Goal: Information Seeking & Learning: Learn about a topic

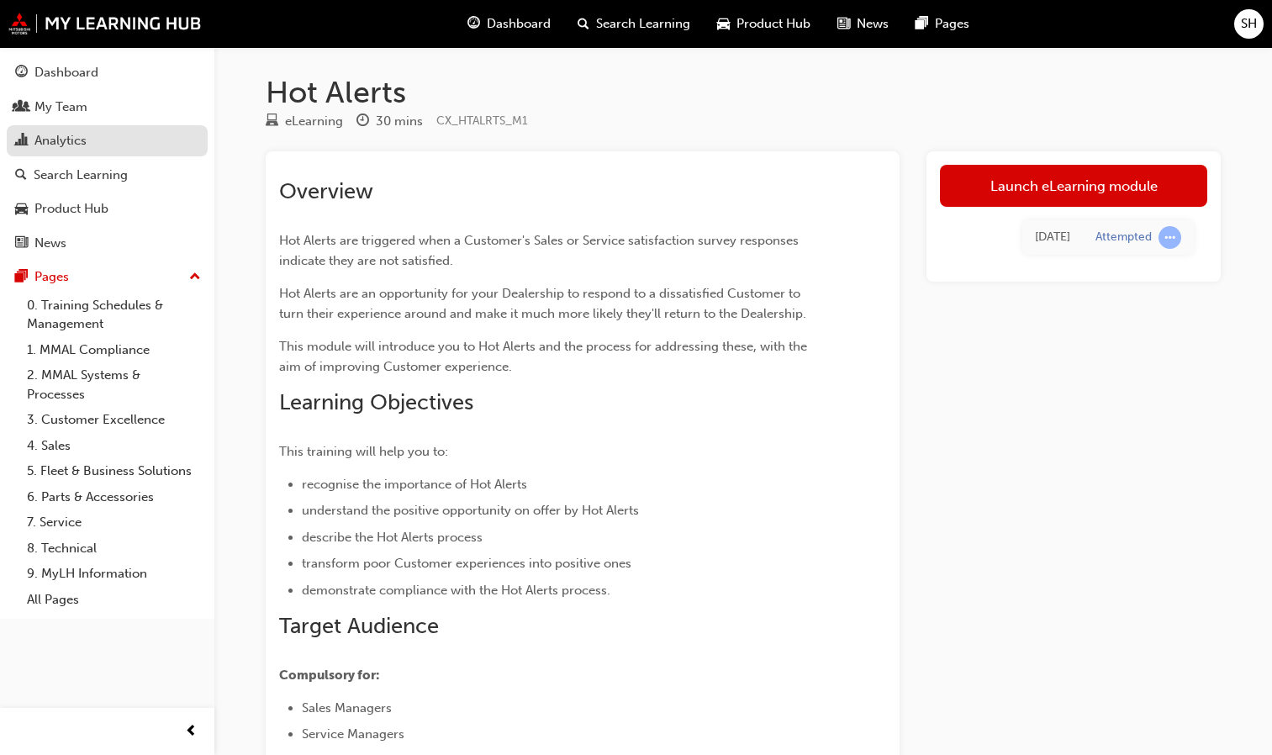
click at [150, 140] on div "Analytics" at bounding box center [107, 140] width 184 height 21
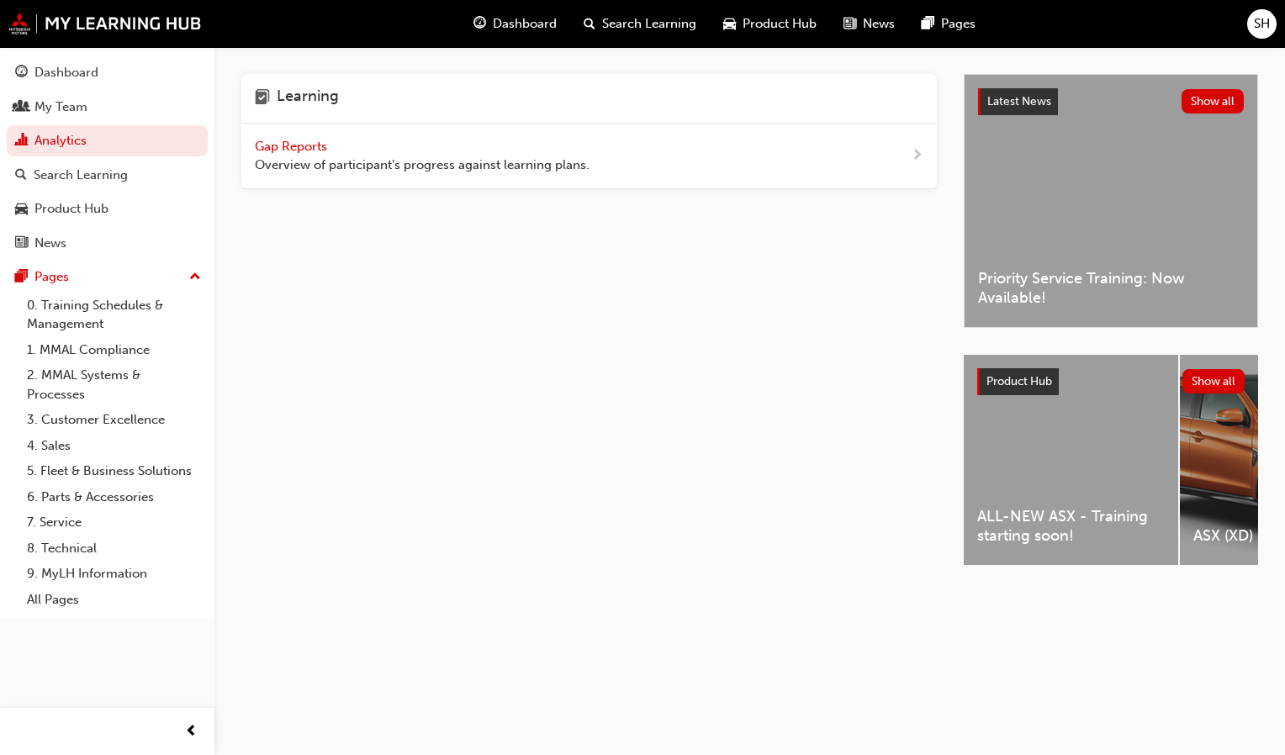
click at [311, 171] on span "Overview of participant's progress against learning plans." at bounding box center [422, 165] width 335 height 19
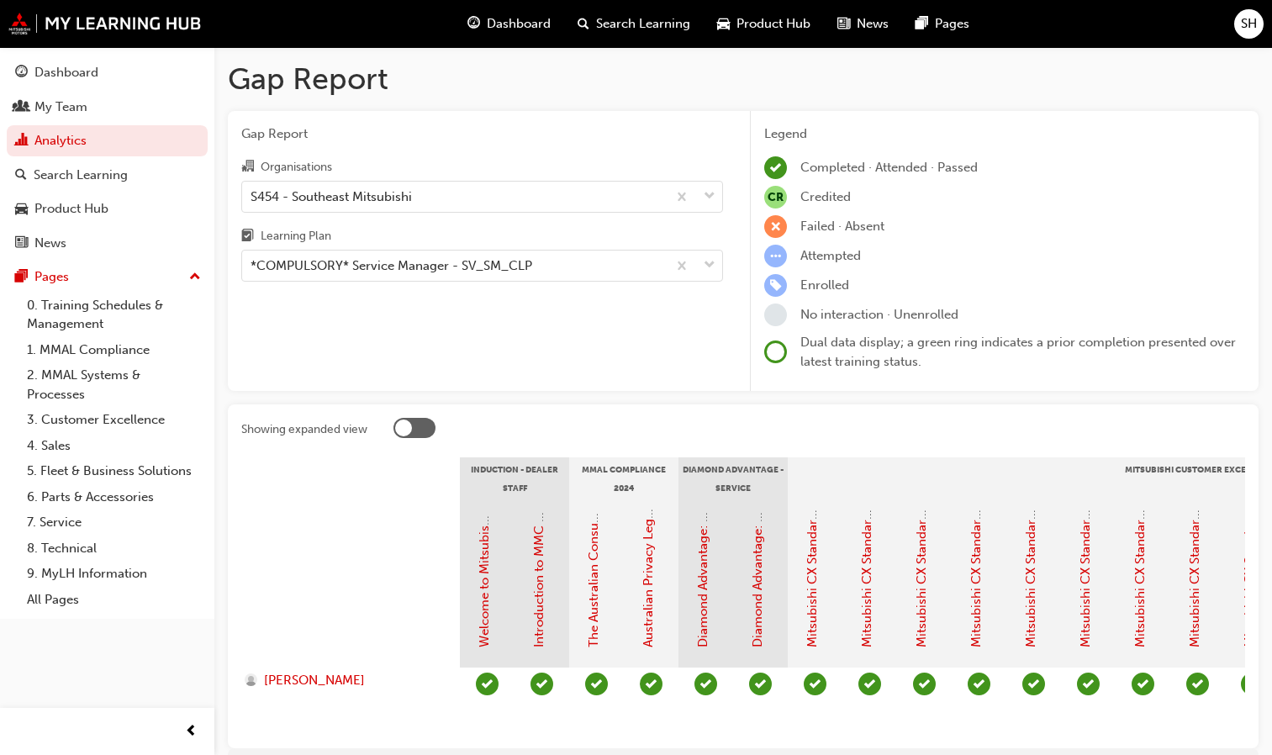
drag, startPoint x: 599, startPoint y: 747, endPoint x: 923, endPoint y: 683, distance: 329.9
click at [923, 683] on section "Induction - Dealer Staff MMAL Compliance 2024 Diamond Advantage - Service Mitsu…" at bounding box center [743, 595] width 1004 height 277
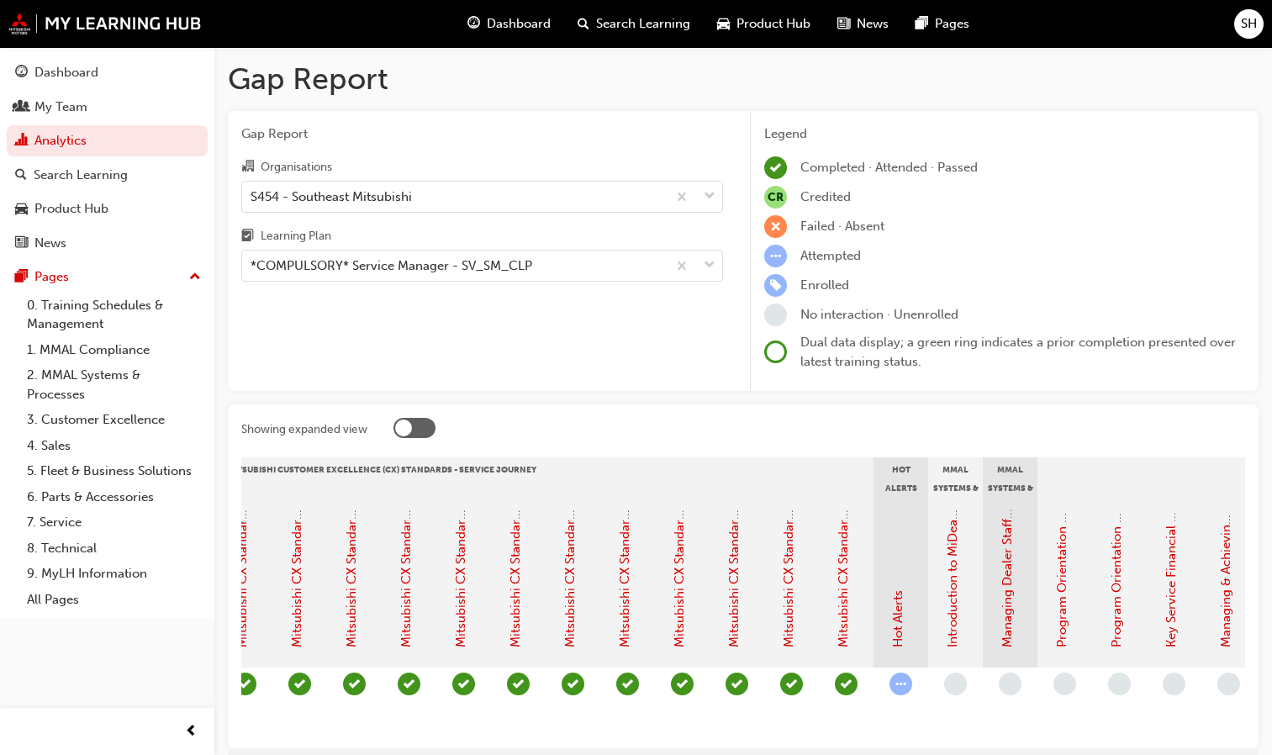
scroll to position [0, 916]
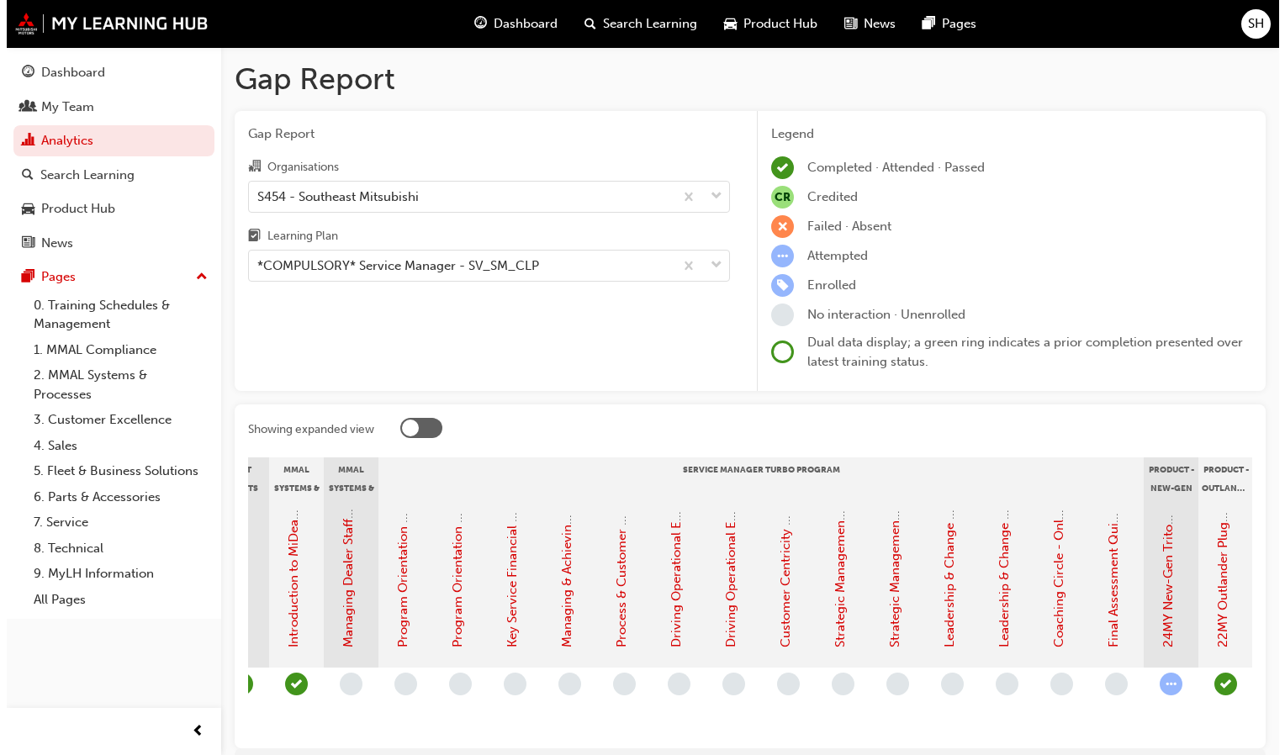
scroll to position [0, 1619]
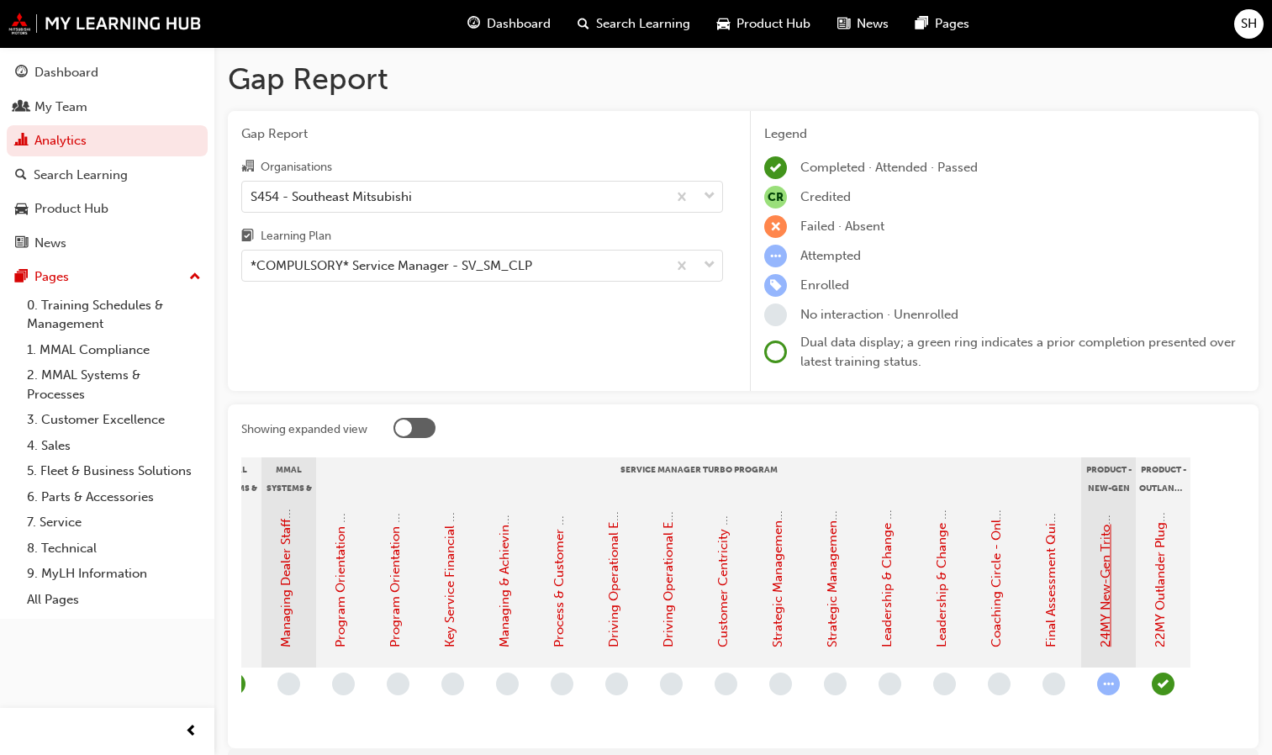
click at [1098, 619] on link "24MY New-Gen Triton (MV) - Product Training: eLearning" at bounding box center [1105, 479] width 15 height 335
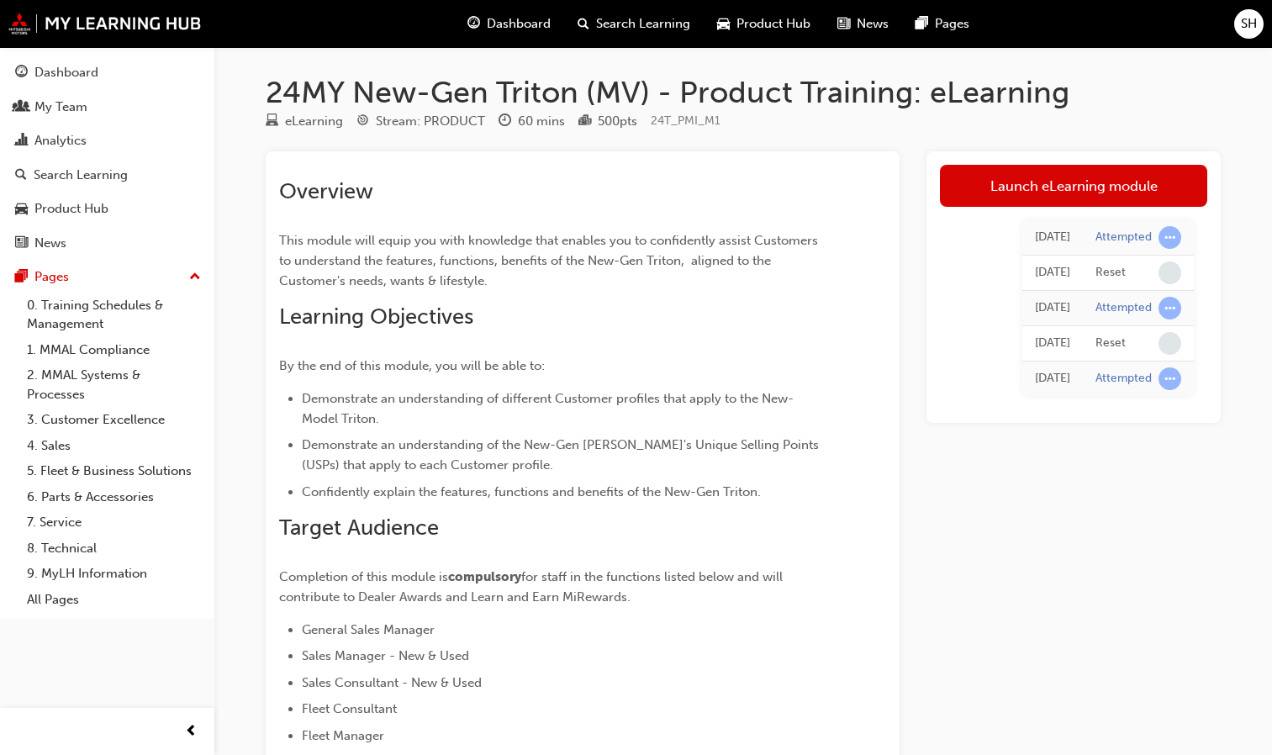
click at [1058, 374] on div "[DATE]" at bounding box center [1052, 378] width 35 height 19
click at [1146, 240] on div "Attempted" at bounding box center [1123, 238] width 56 height 16
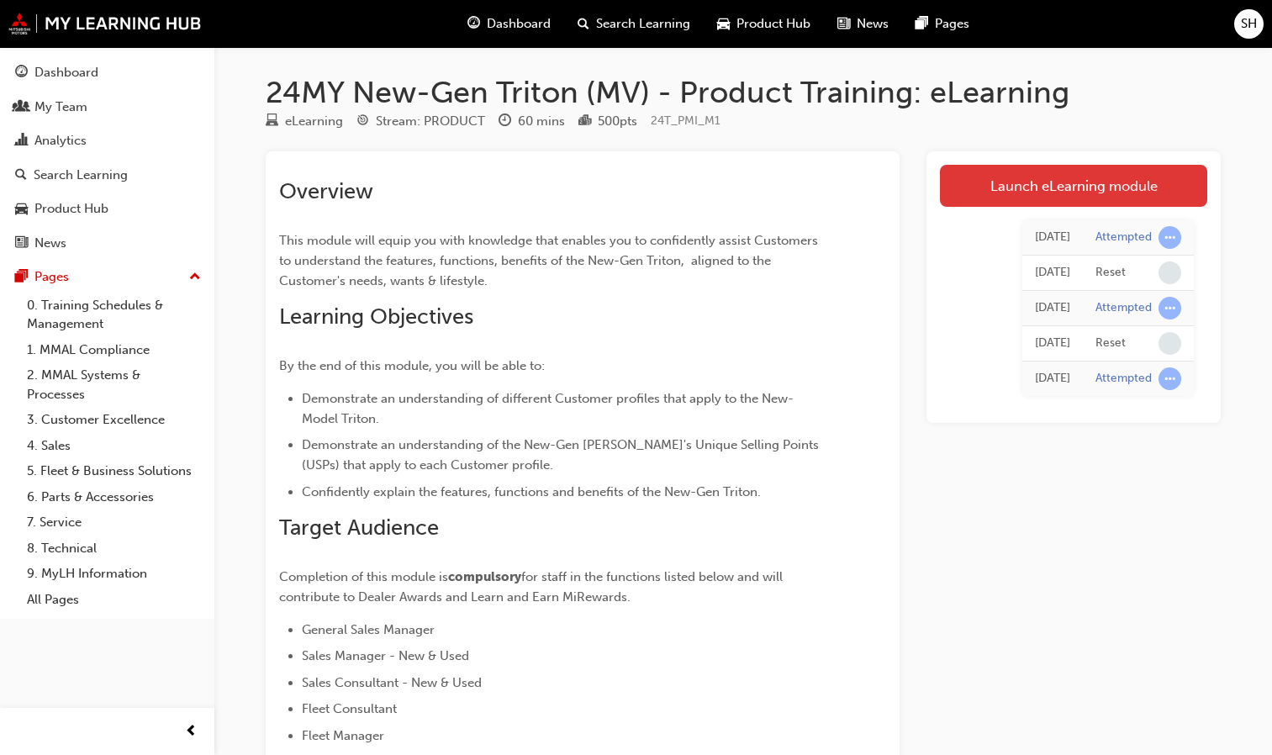
click at [1025, 182] on link "Launch eLearning module" at bounding box center [1073, 186] width 267 height 42
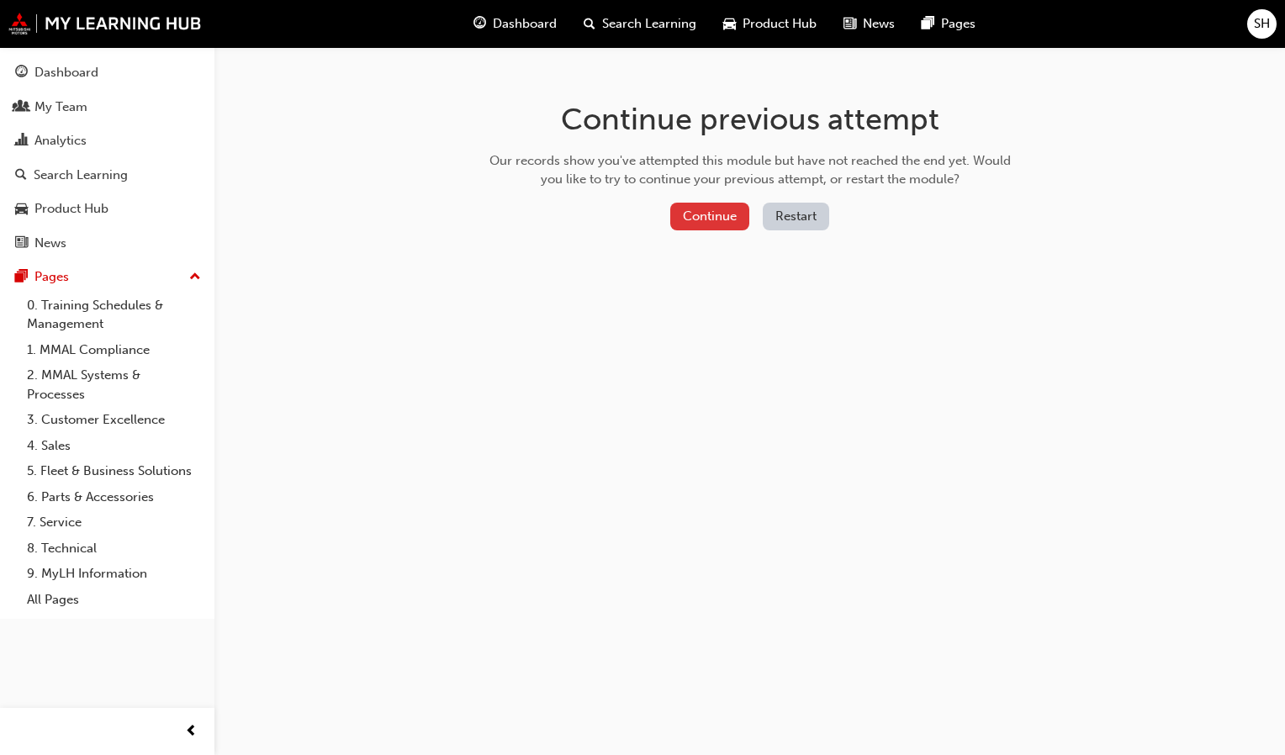
click at [725, 212] on button "Continue" at bounding box center [709, 217] width 79 height 28
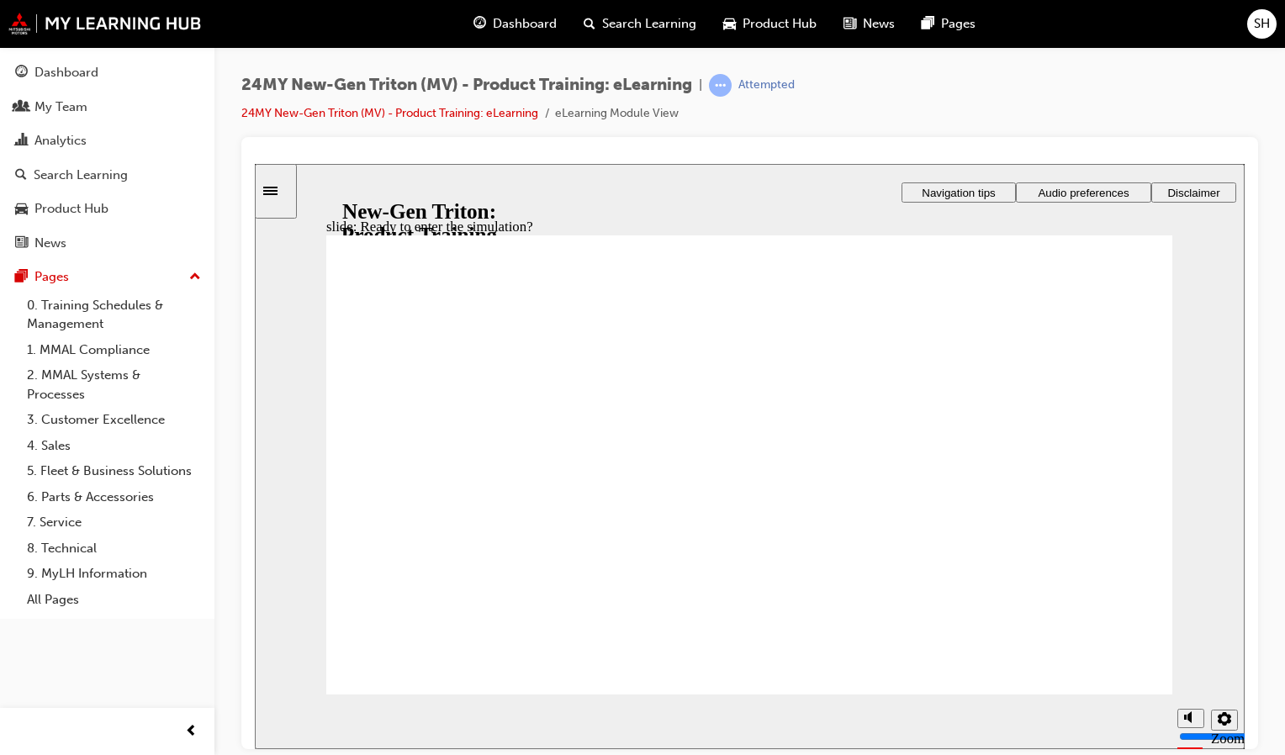
checkbox input "true"
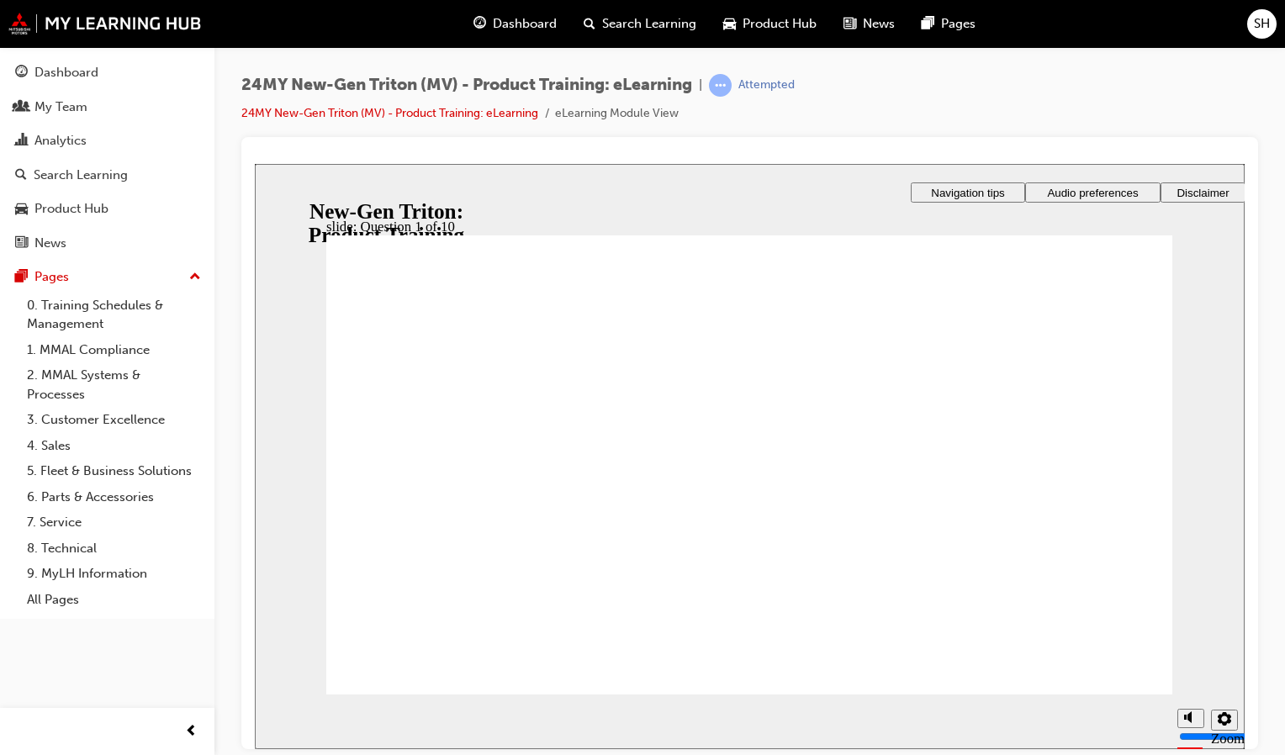
radio input "true"
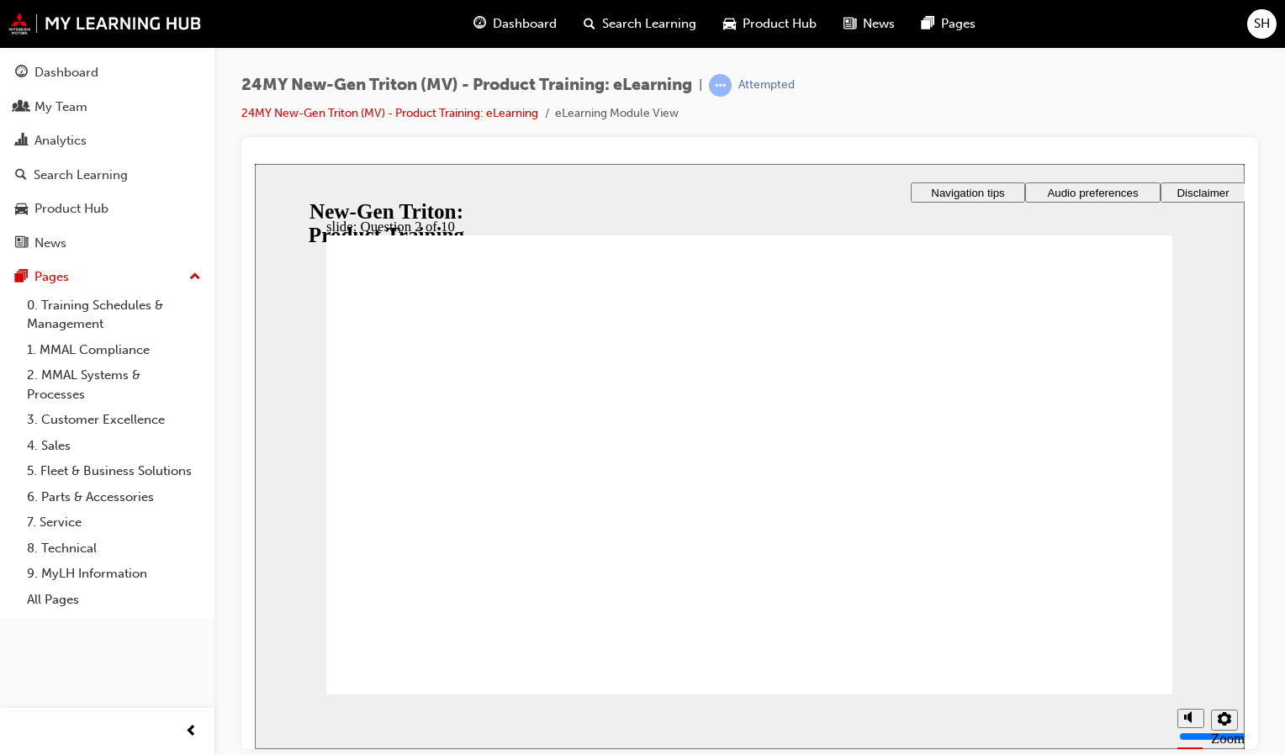
checkbox input "true"
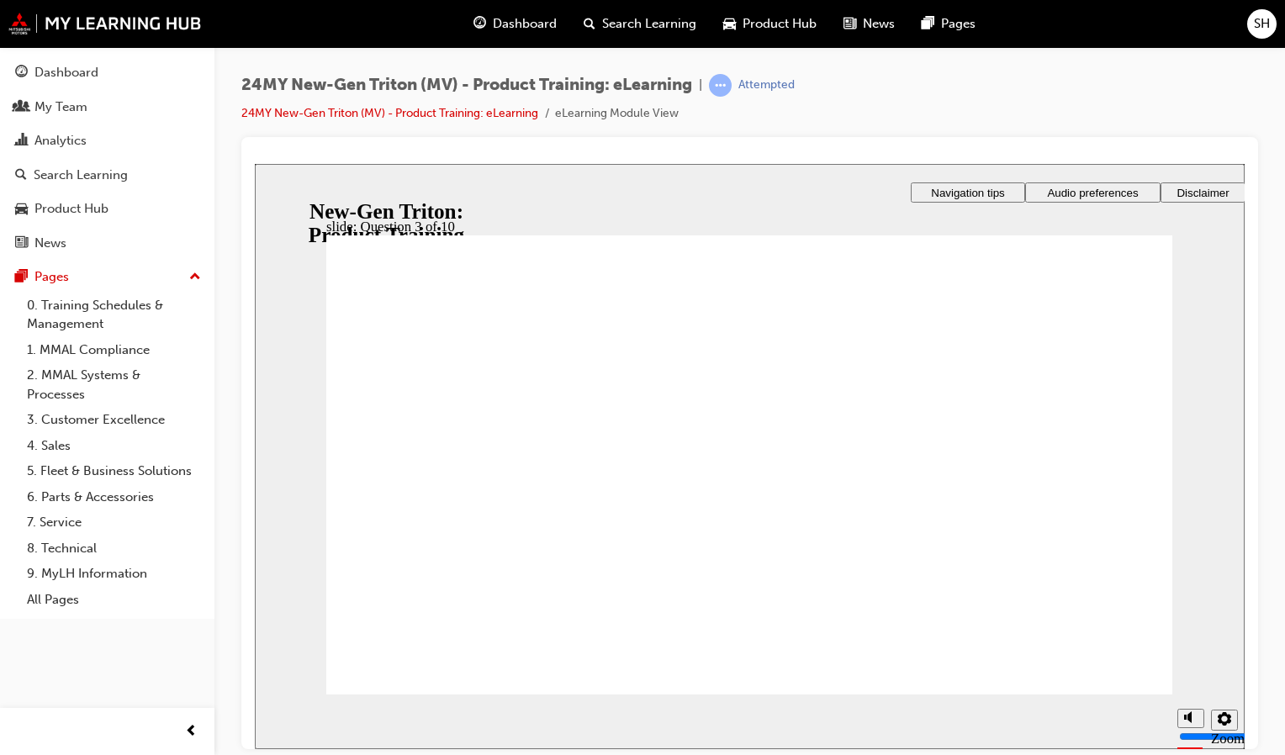
checkbox input "true"
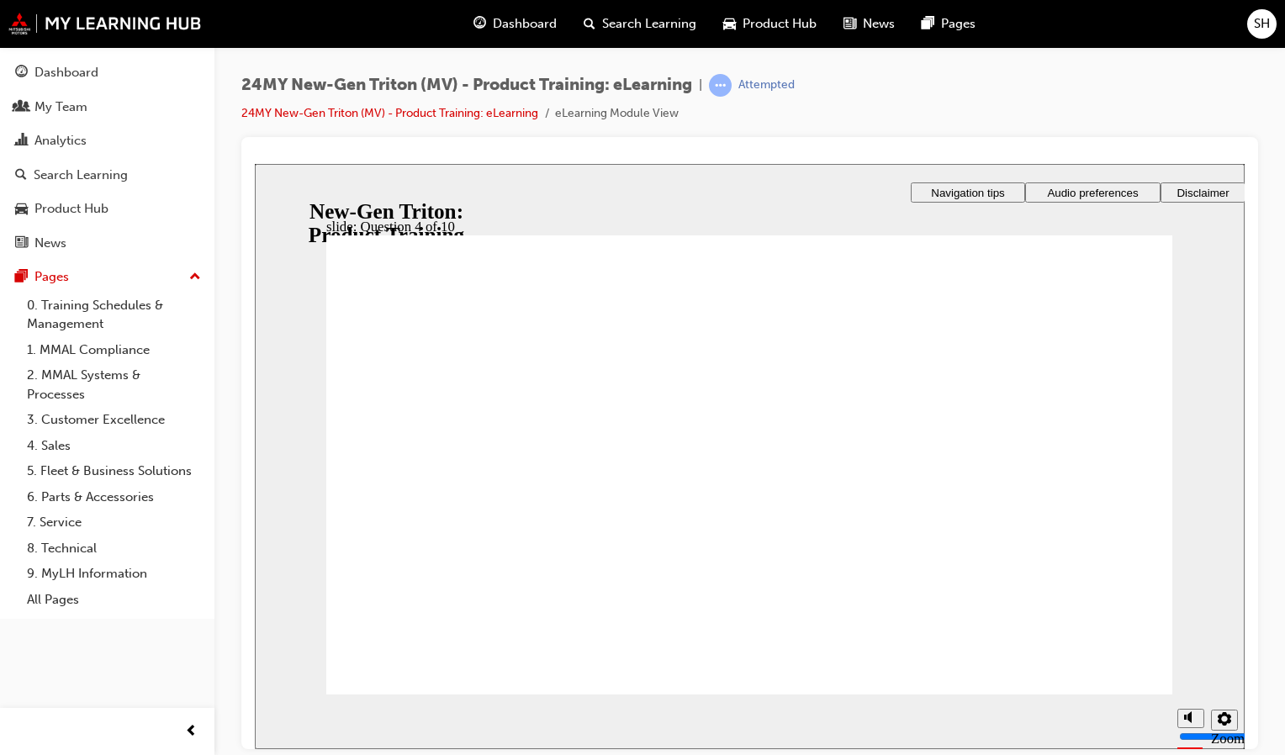
checkbox input "true"
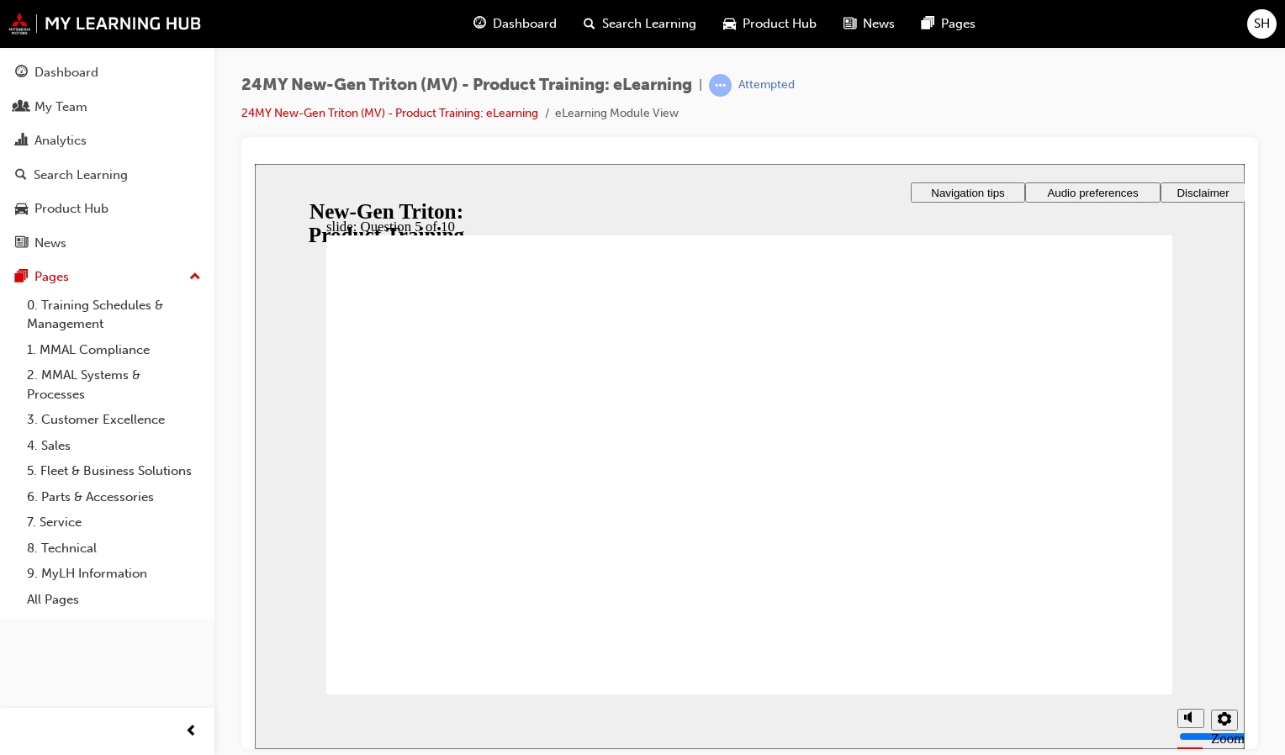
checkbox input "true"
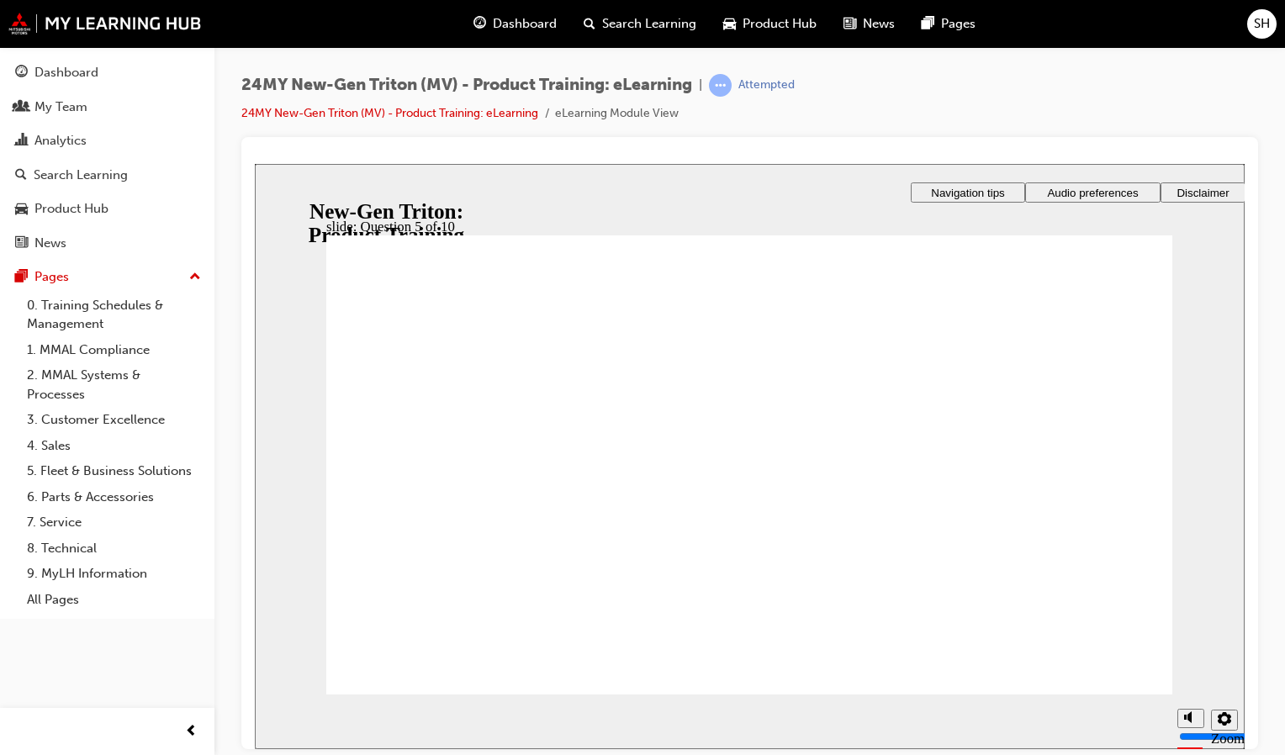
drag, startPoint x: 465, startPoint y: 594, endPoint x: 1237, endPoint y: 693, distance: 778.1
click at [1237, 693] on div "slide: Question 5 of 10 Rectangle 1 That’s not quite right. After completing th…" at bounding box center [749, 455] width 989 height 585
radio input "false"
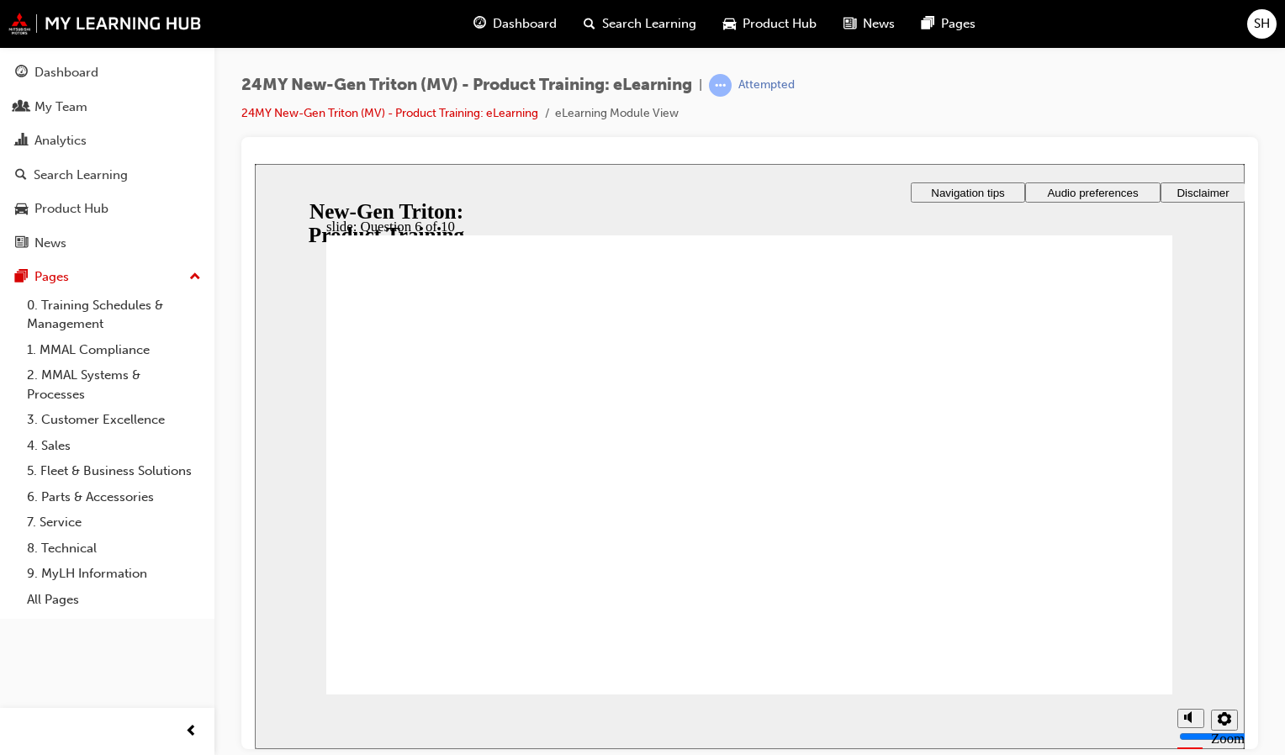
radio input "true"
checkbox input "true"
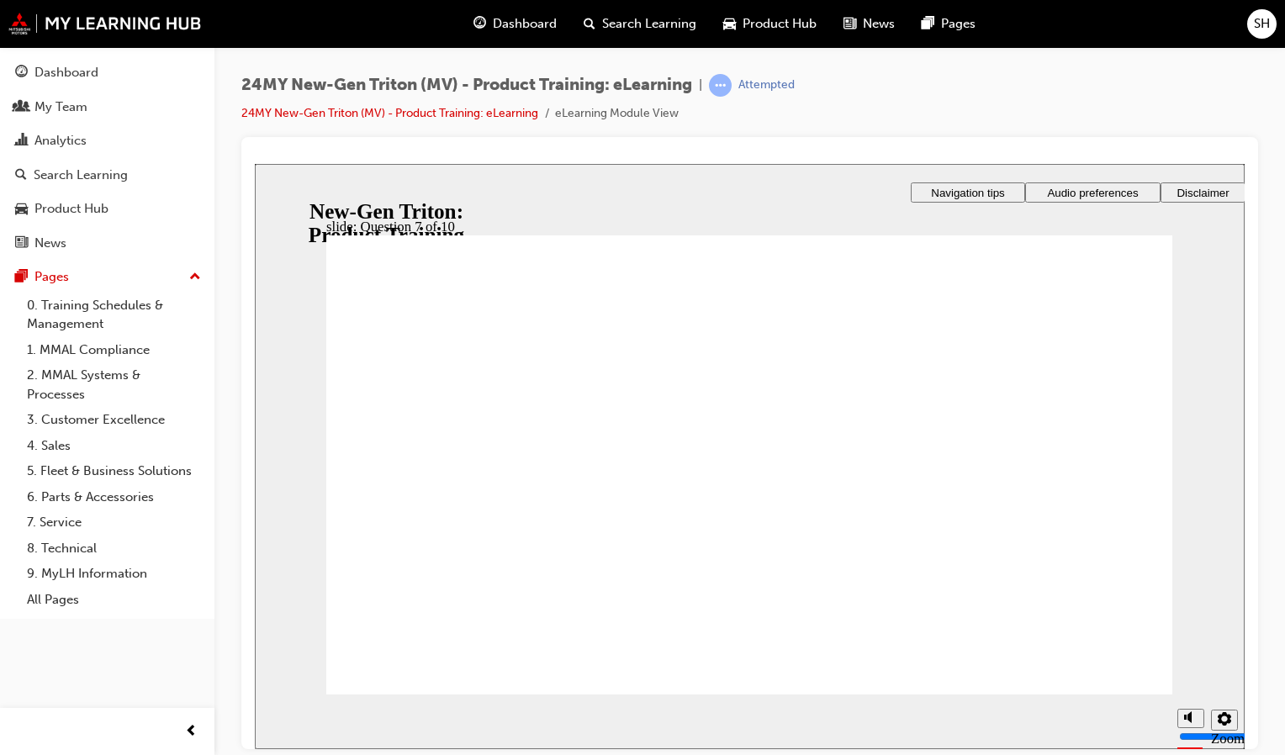
checkbox input "true"
radio input "true"
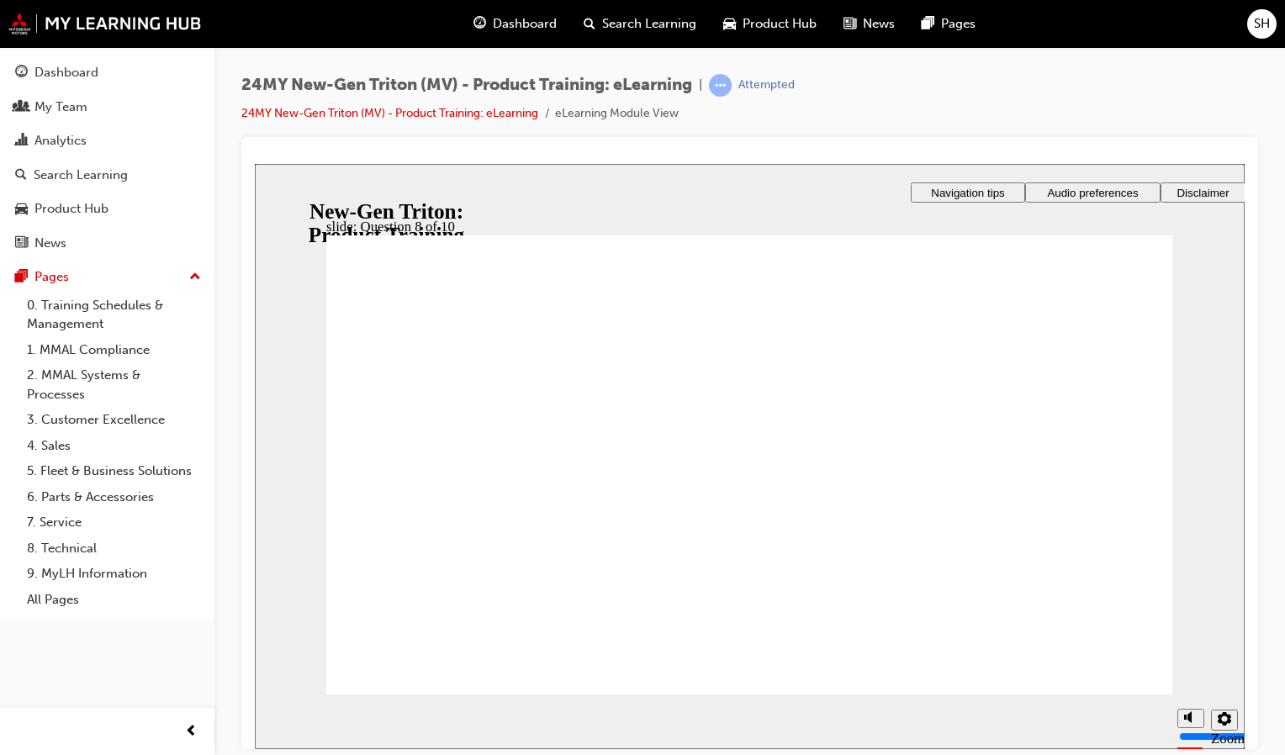
radio input "true"
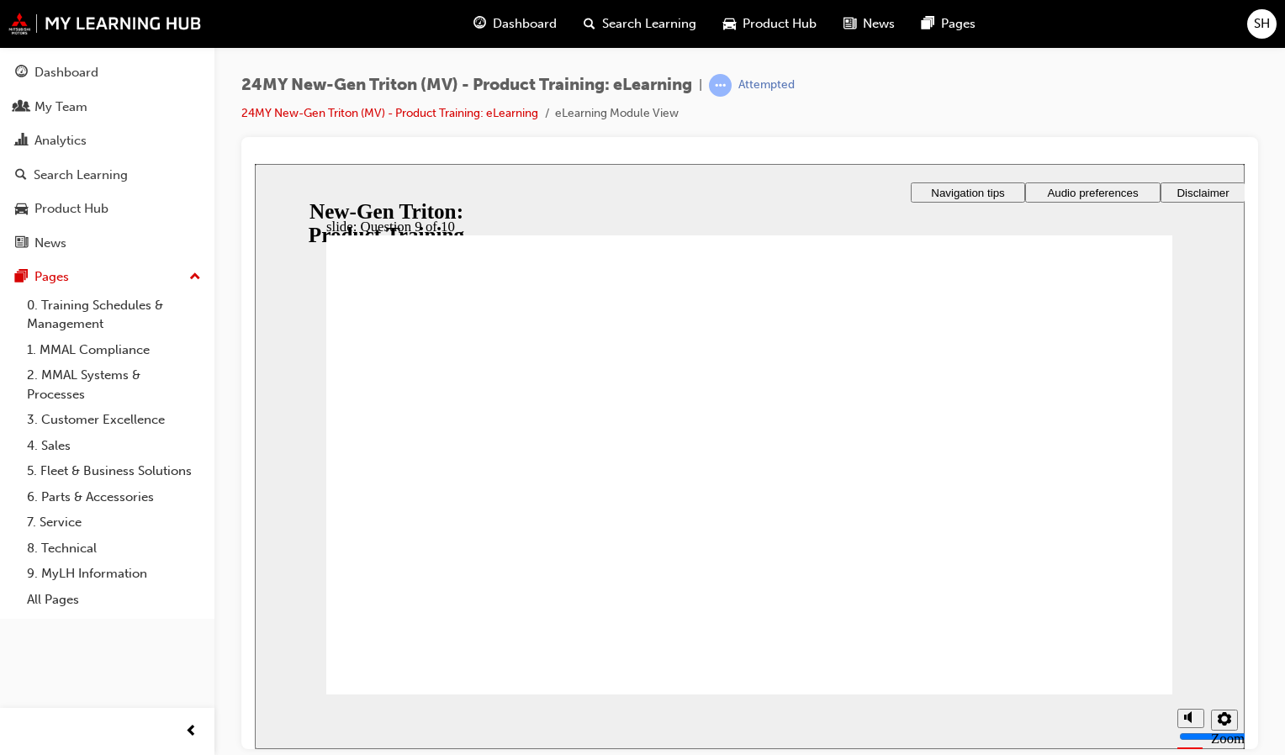
radio input "true"
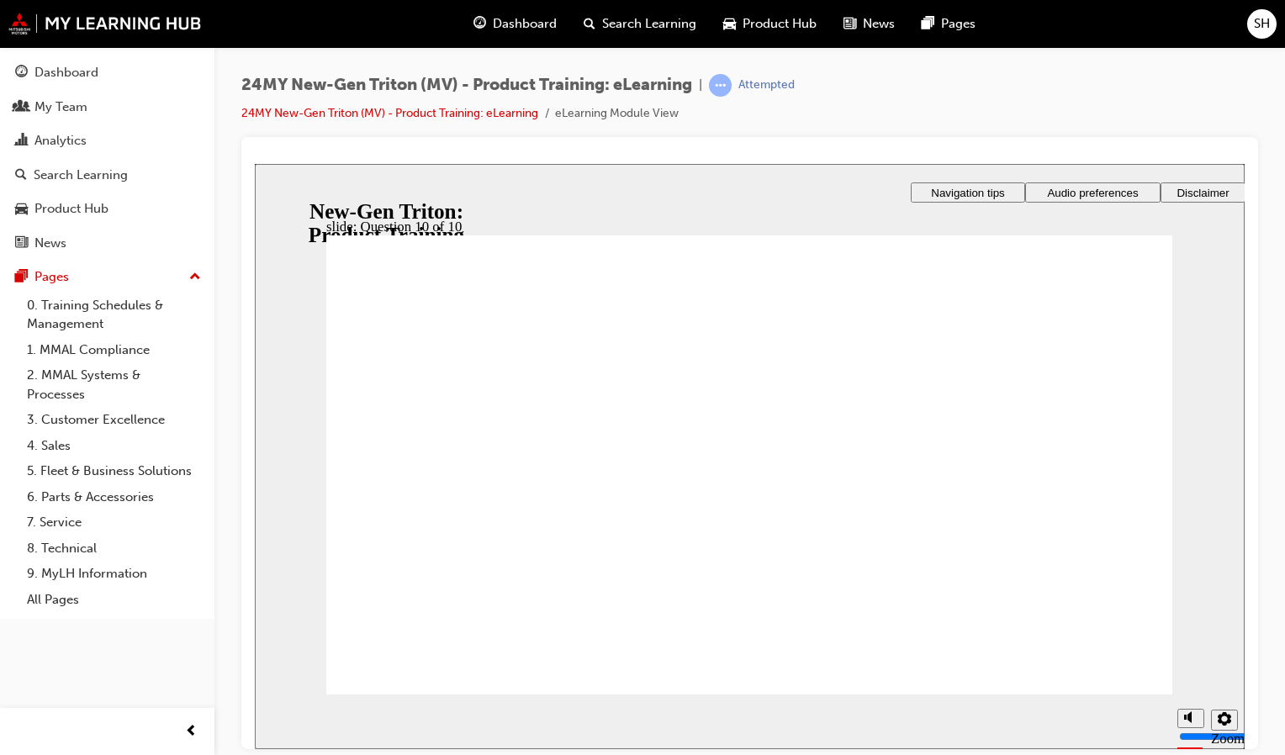
checkbox input "true"
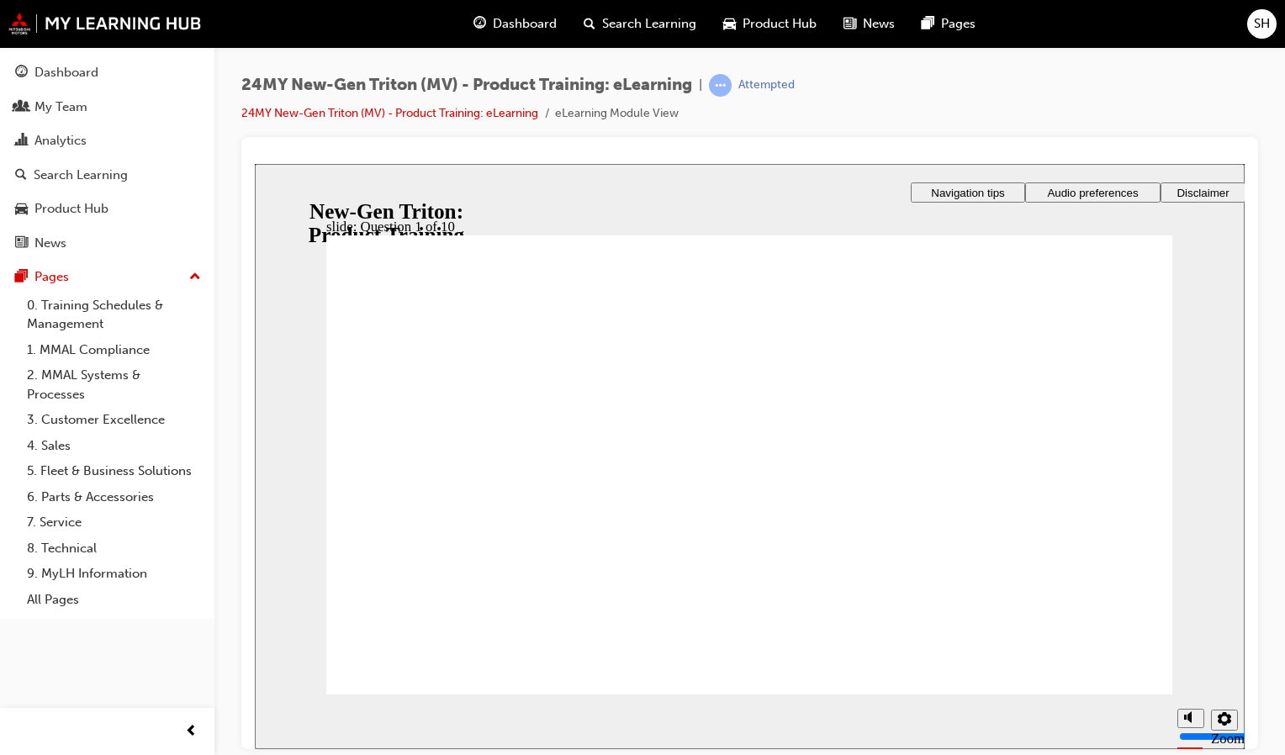
checkbox input "true"
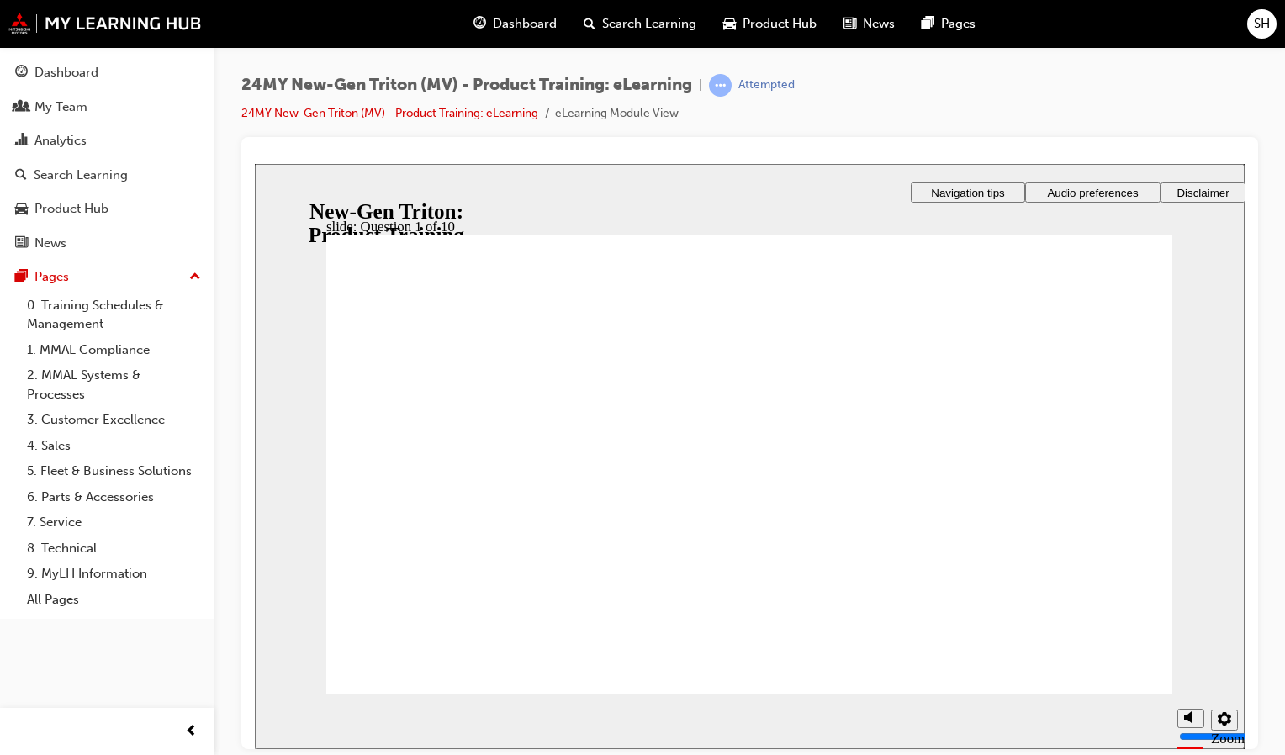
radio input "true"
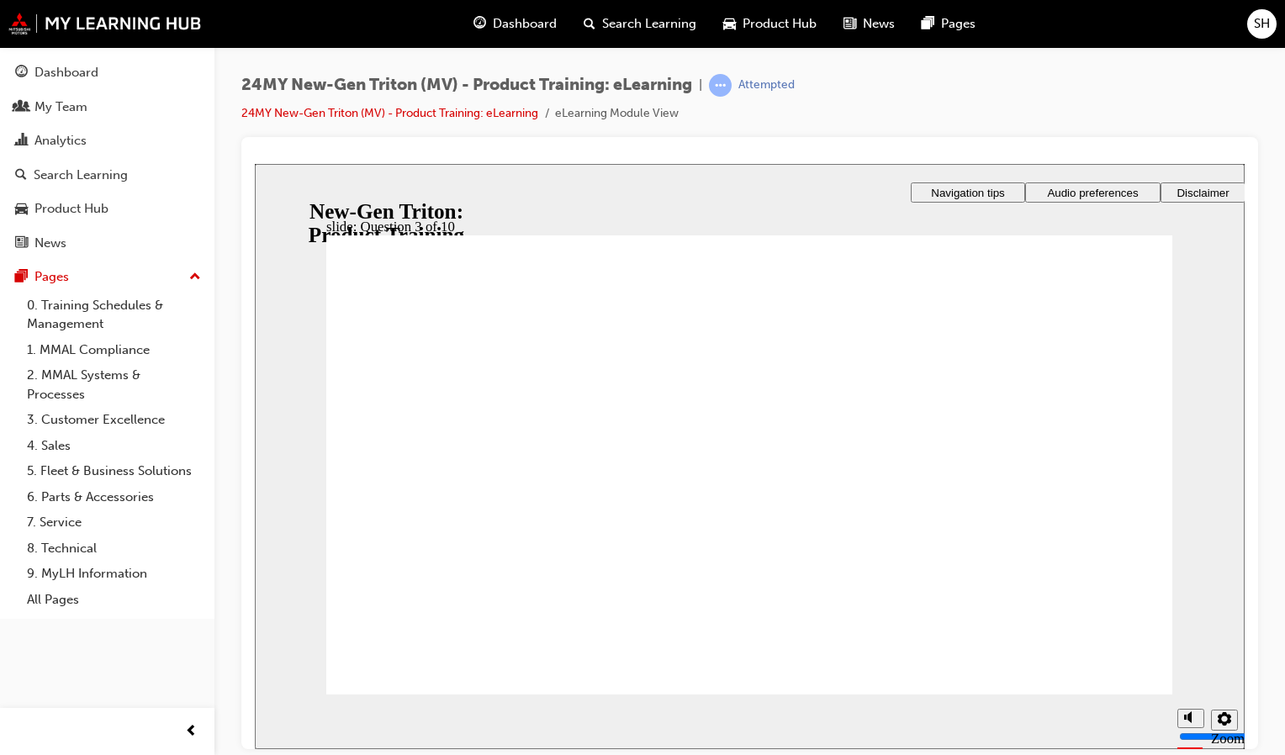
checkbox input "true"
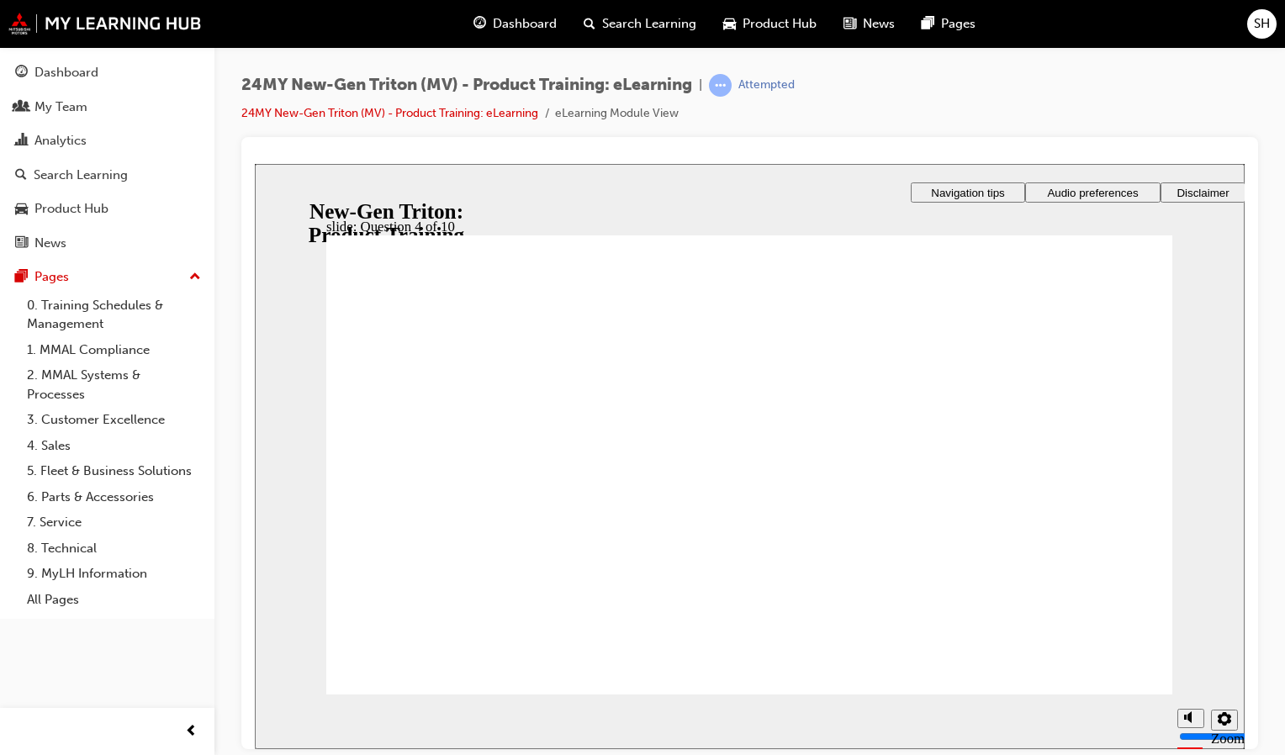
checkbox input "true"
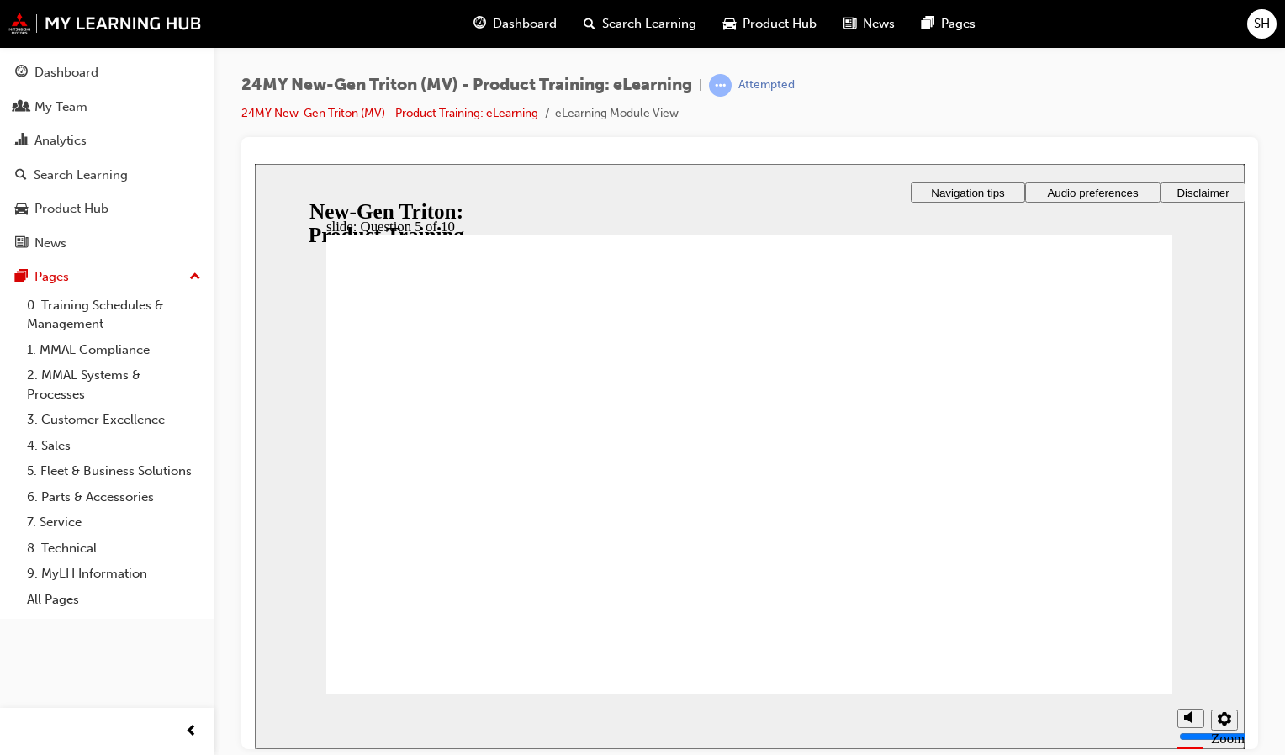
checkbox input "true"
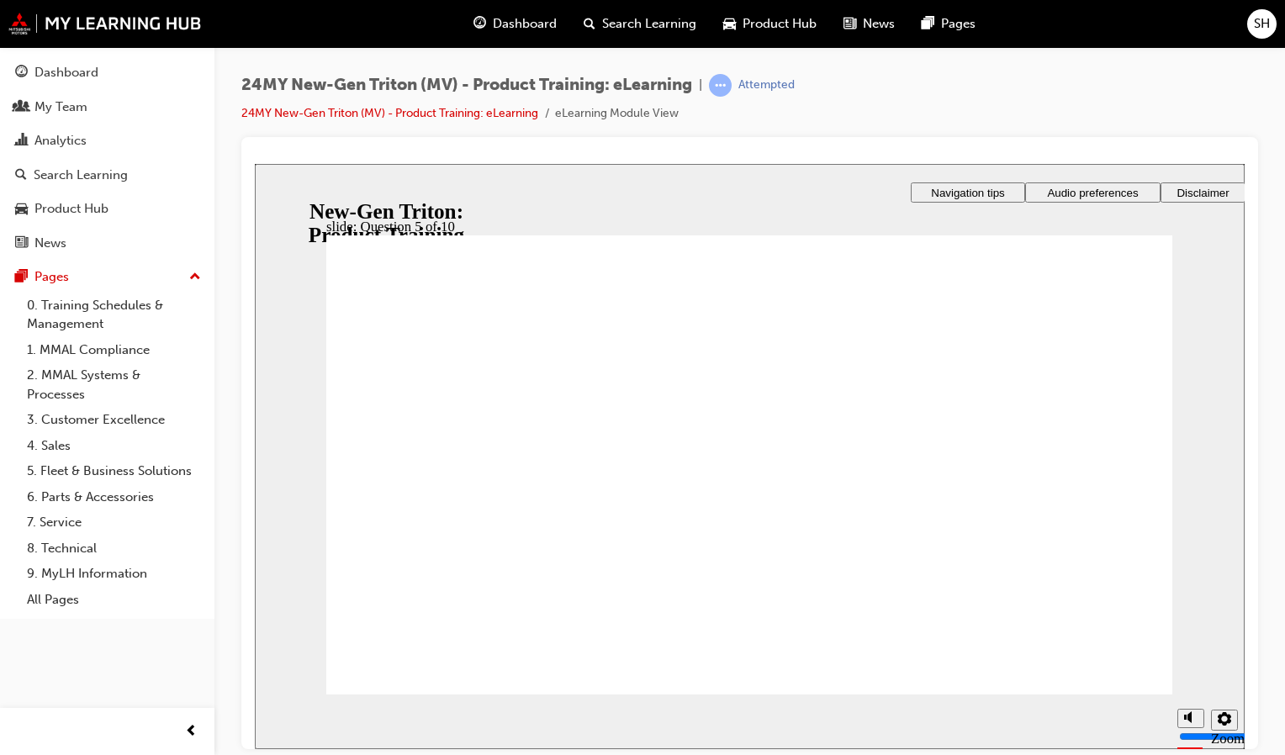
radio input "true"
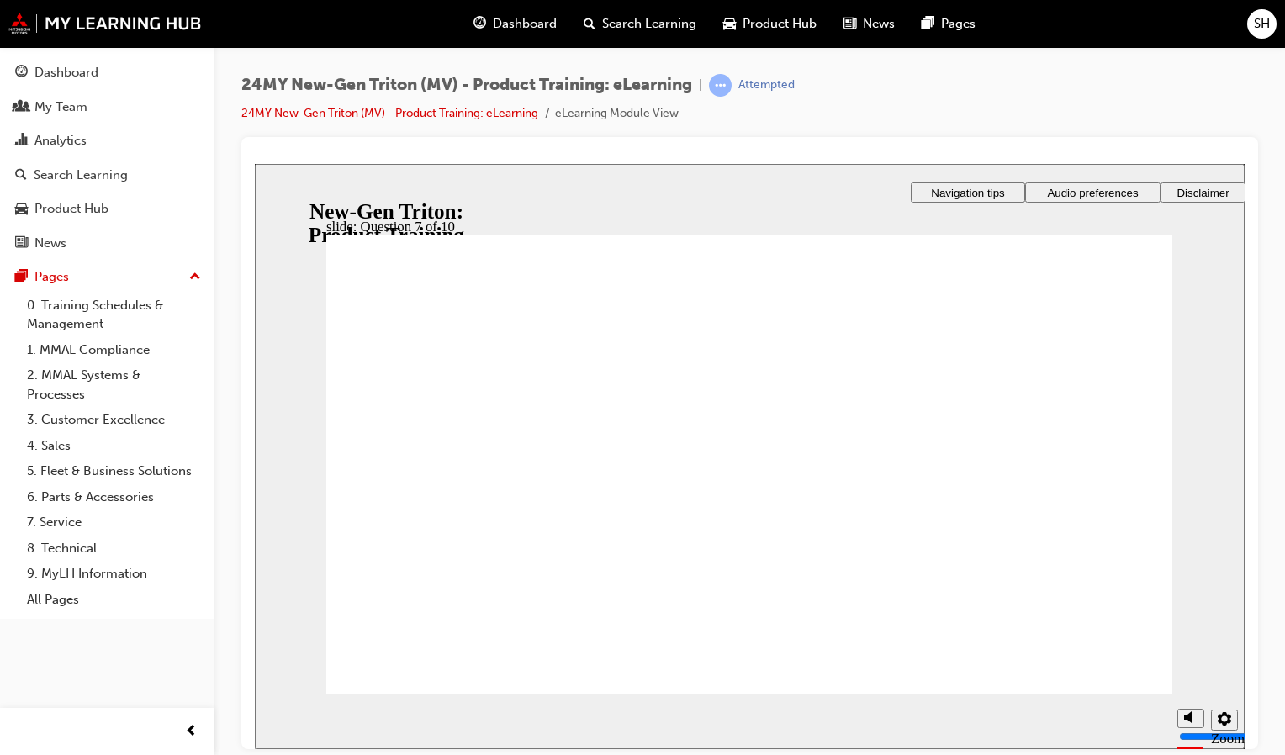
checkbox input "true"
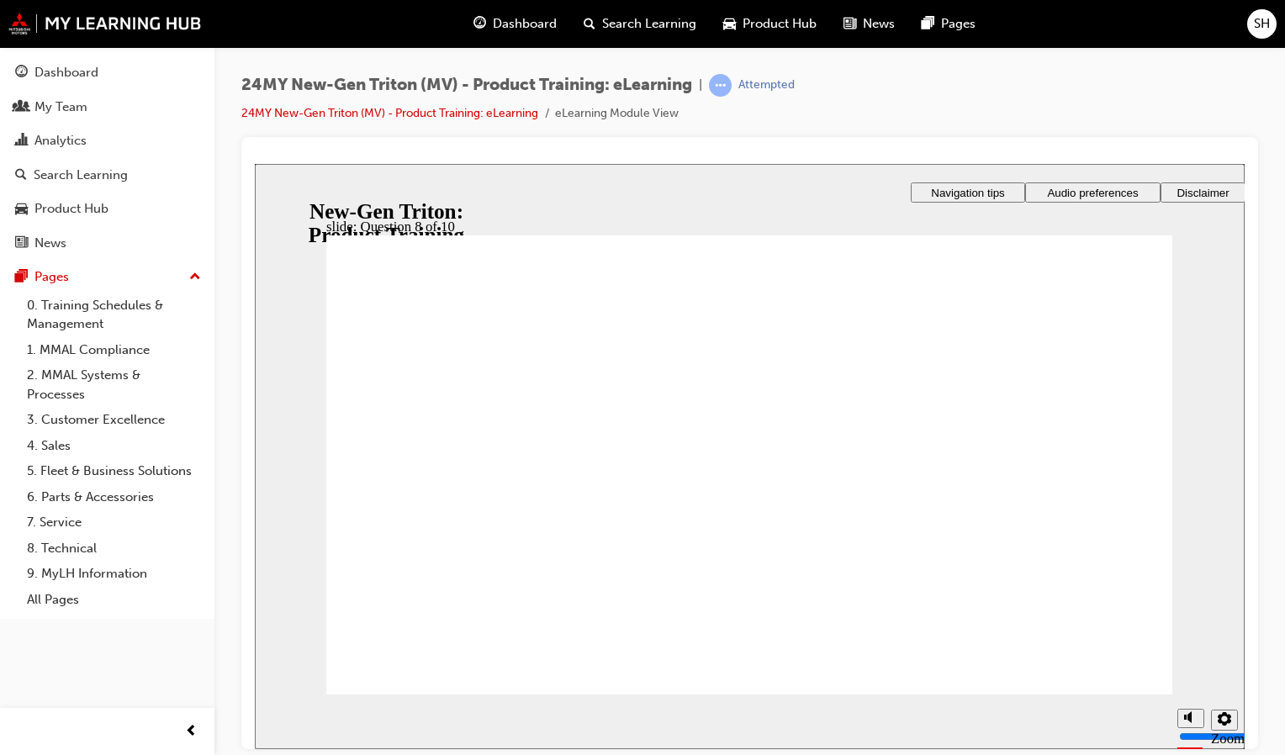
radio input "true"
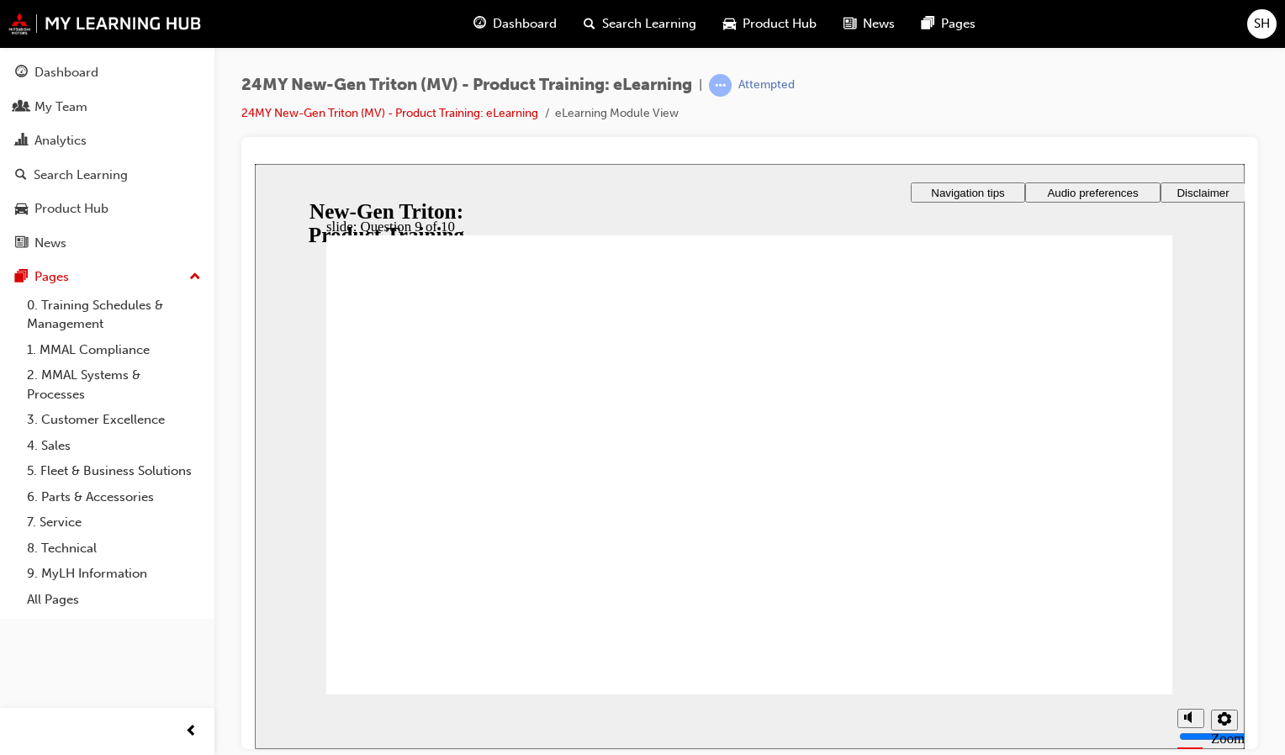
radio input "true"
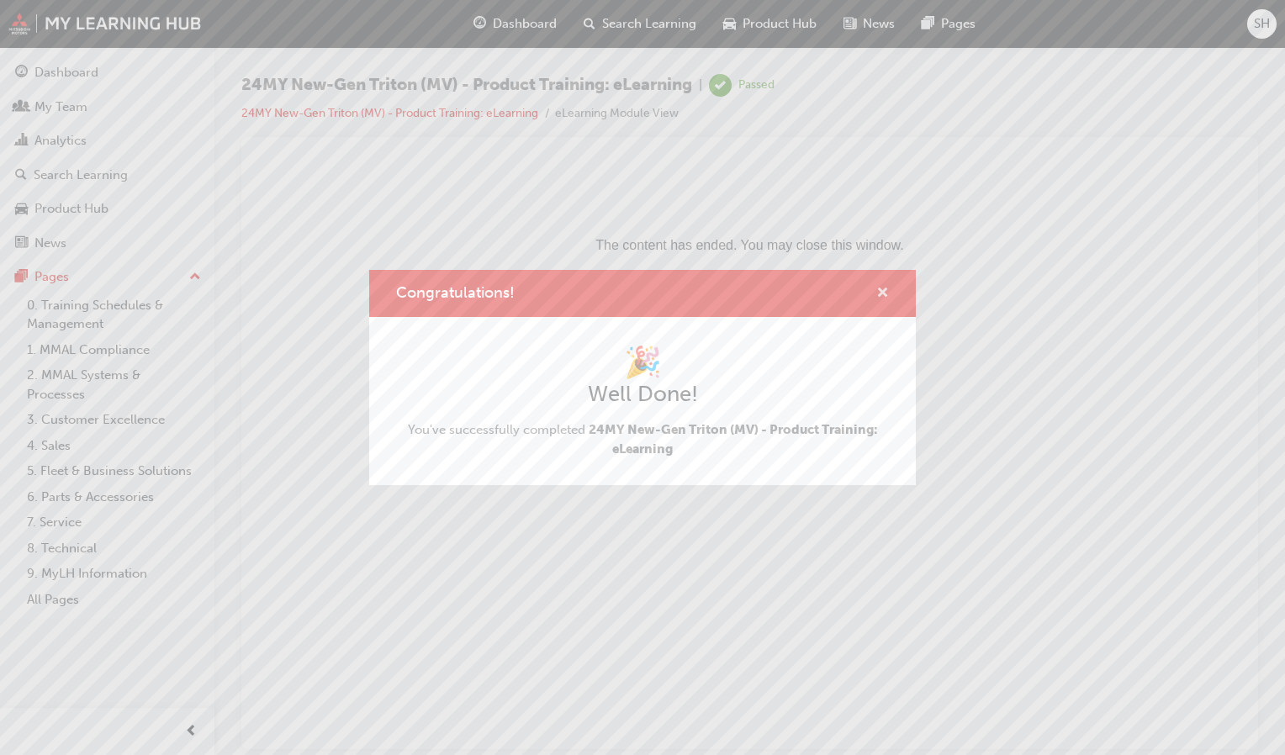
click at [884, 288] on span "cross-icon" at bounding box center [882, 294] width 13 height 15
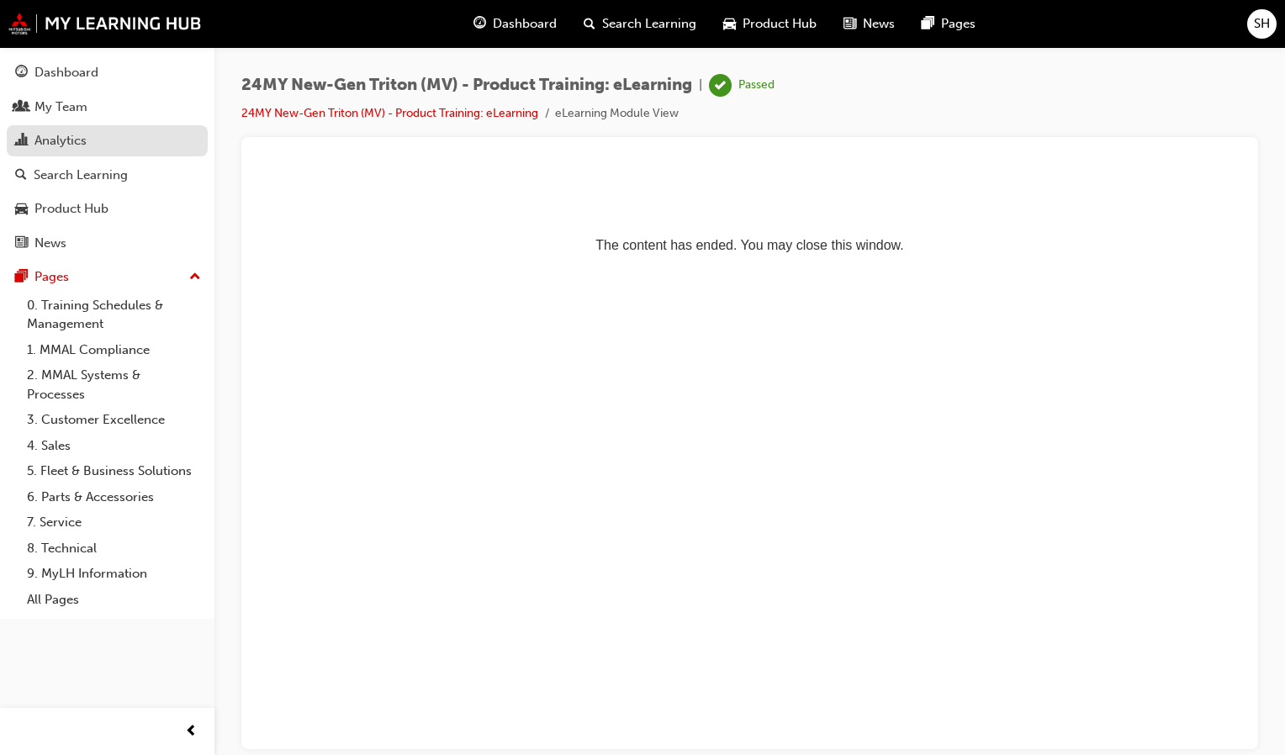
click at [101, 140] on div "Analytics" at bounding box center [107, 140] width 184 height 21
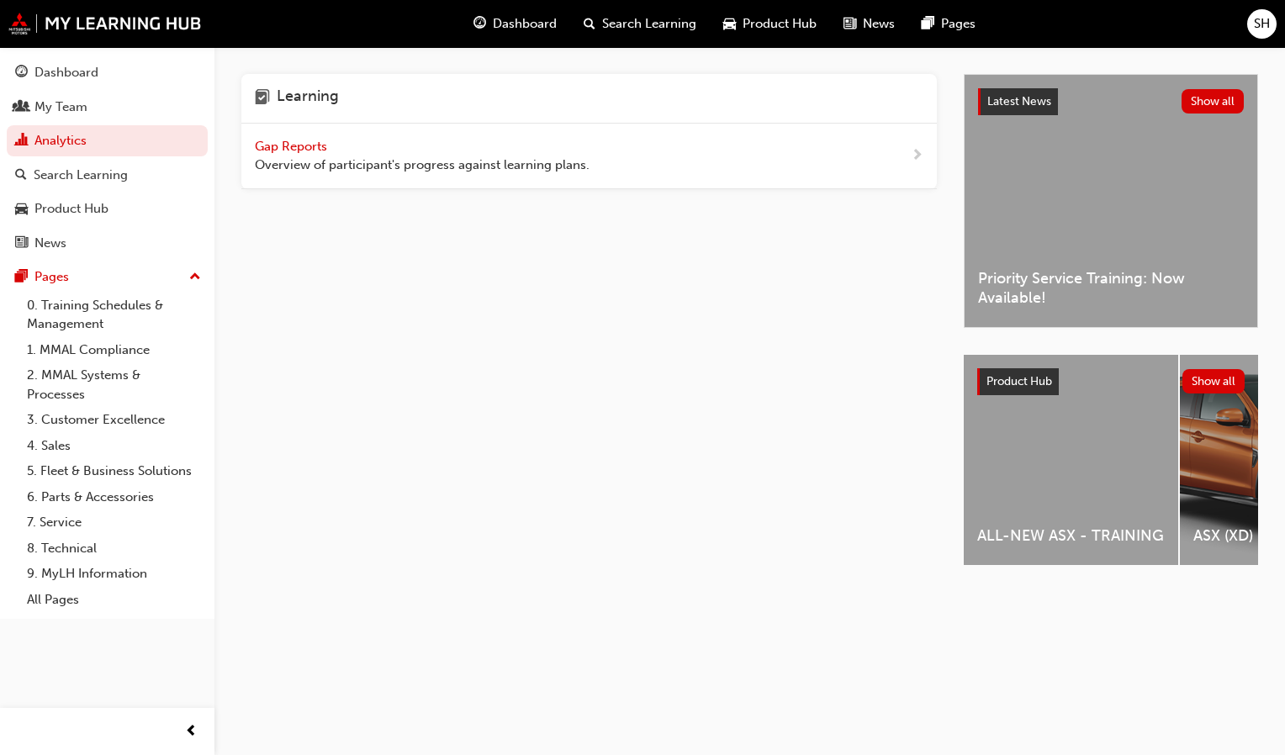
click at [448, 158] on span "Overview of participant's progress against learning plans." at bounding box center [422, 165] width 335 height 19
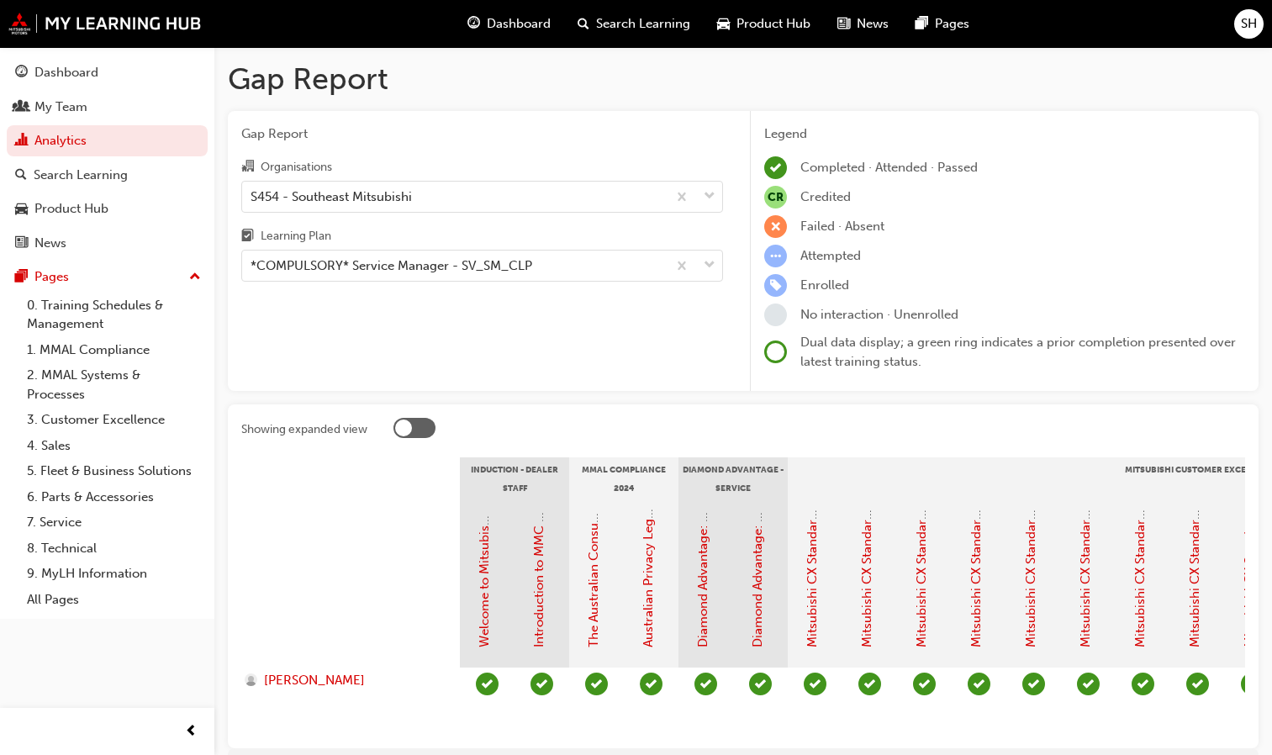
click at [504, 22] on span "Dashboard" at bounding box center [519, 23] width 64 height 19
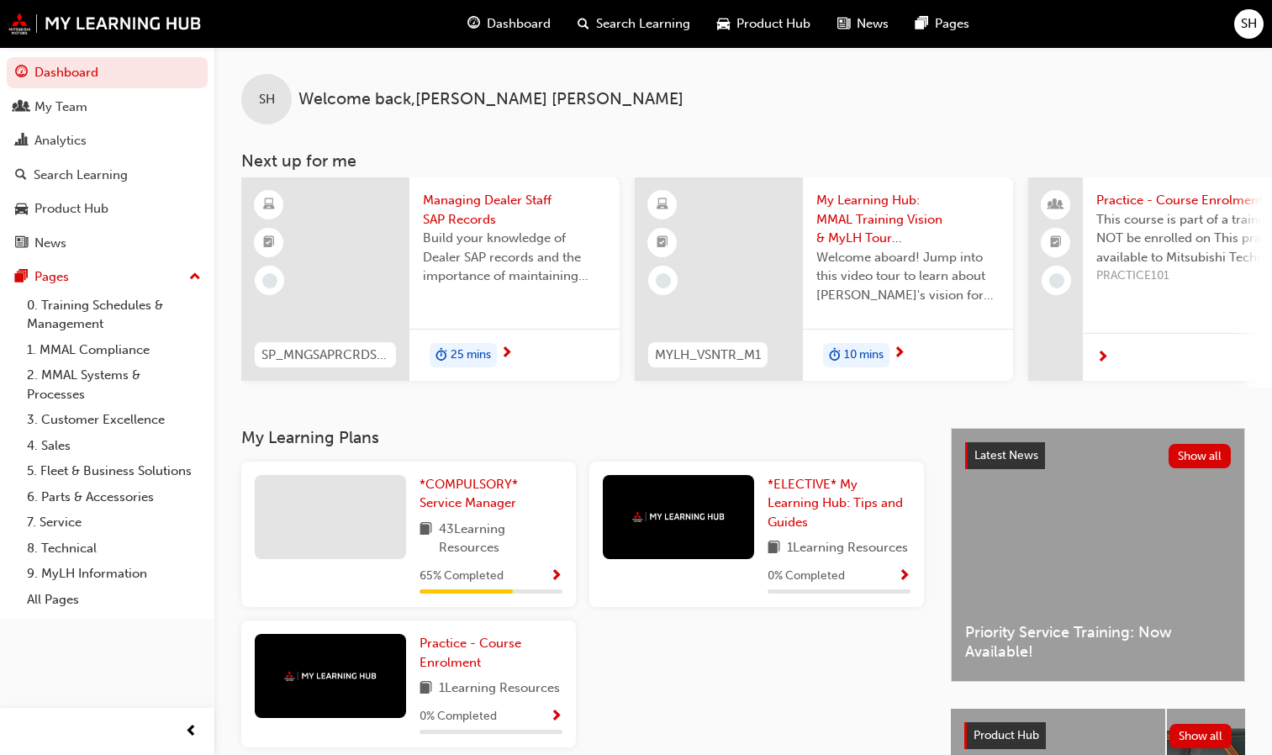
click at [566, 580] on div "*COMPULSORY* Service Manager 43 Learning Resources 65 % Completed" at bounding box center [408, 535] width 335 height 146
drag, startPoint x: 566, startPoint y: 580, endPoint x: 502, endPoint y: 578, distance: 63.9
click at [502, 578] on div "*COMPULSORY* Service Manager 43 Learning Resources 65 % Completed" at bounding box center [408, 535] width 335 height 146
click at [502, 578] on div "*COMPULSORY* Service Manager 43 Learning Resources 65 % Completed" at bounding box center [490, 534] width 143 height 119
click at [462, 503] on span "*COMPULSORY* Service Manager" at bounding box center [468, 494] width 98 height 34
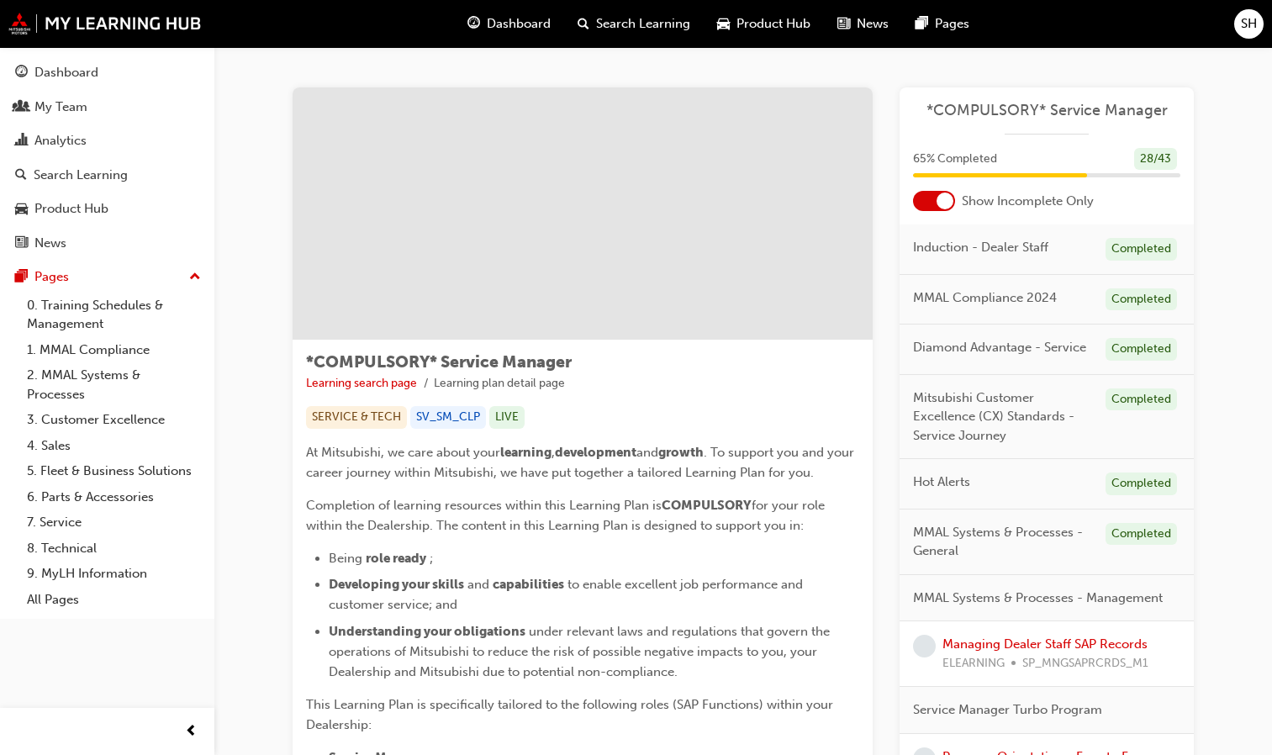
click at [533, 24] on span "Dashboard" at bounding box center [519, 23] width 64 height 19
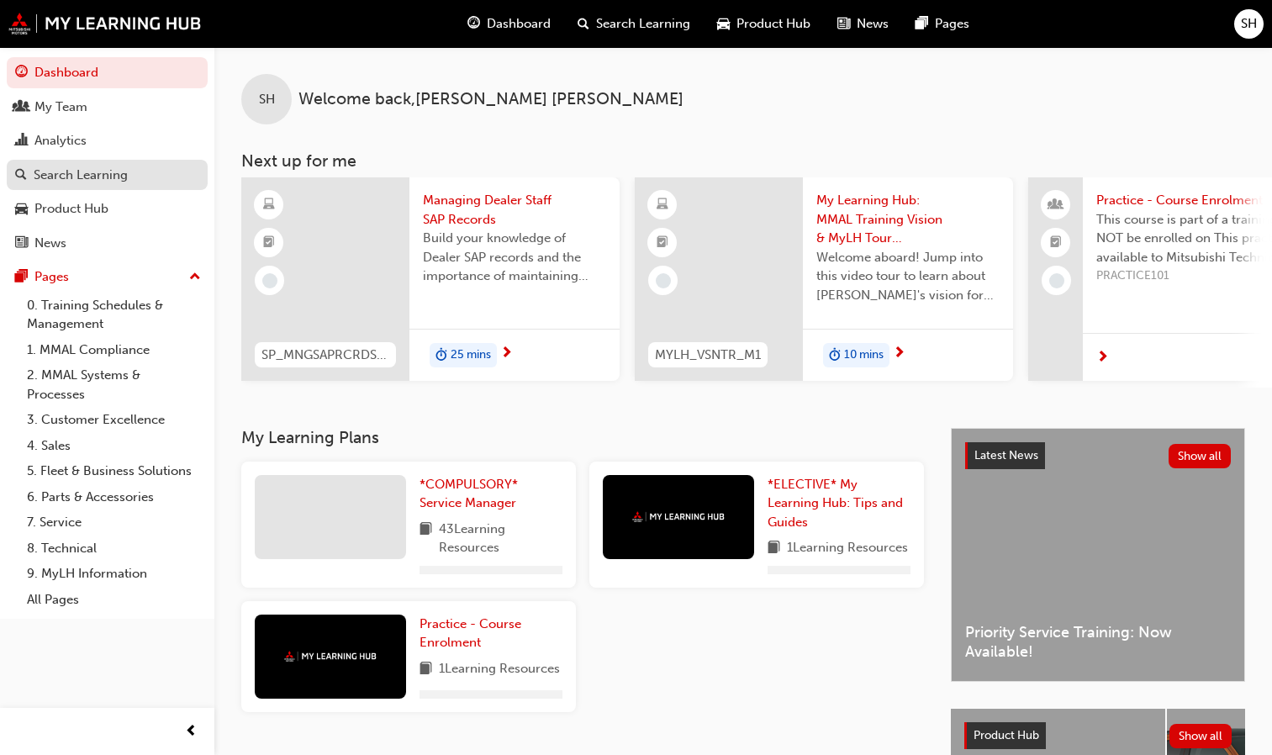
click at [133, 170] on div "Search Learning" at bounding box center [107, 175] width 184 height 21
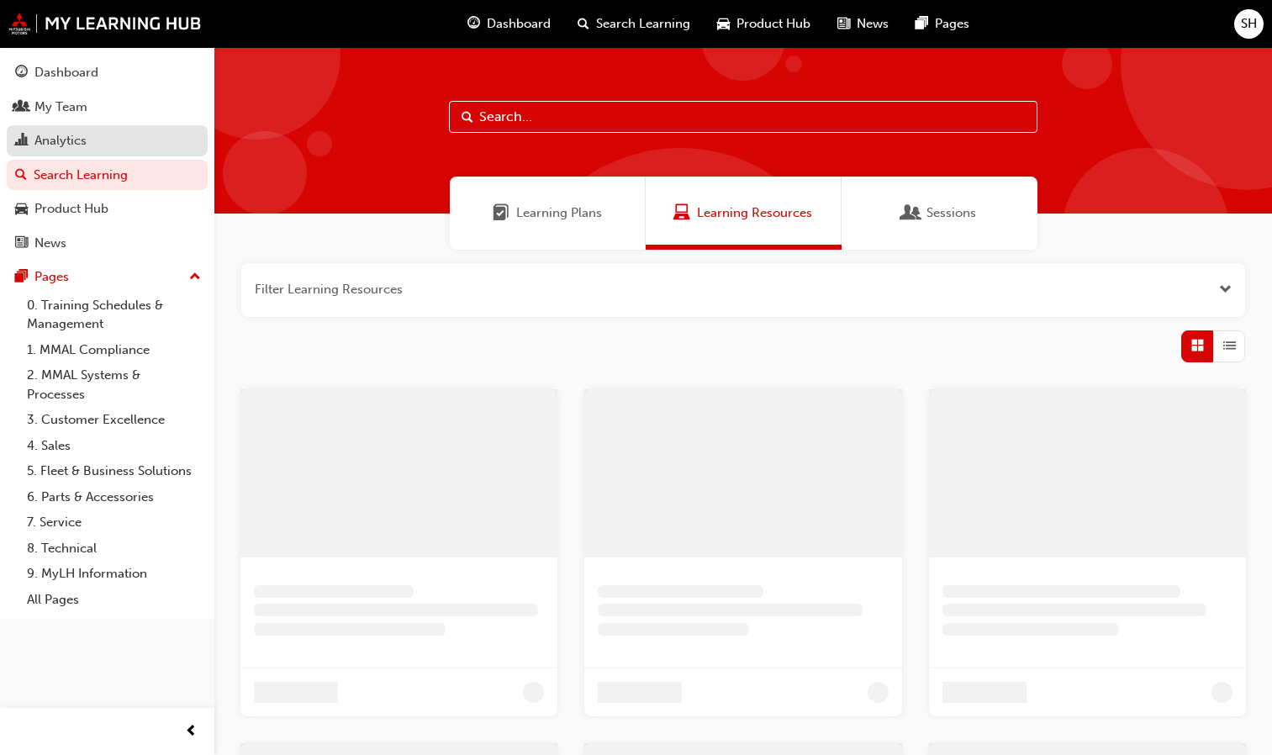
click at [133, 155] on link "Analytics" at bounding box center [107, 140] width 201 height 31
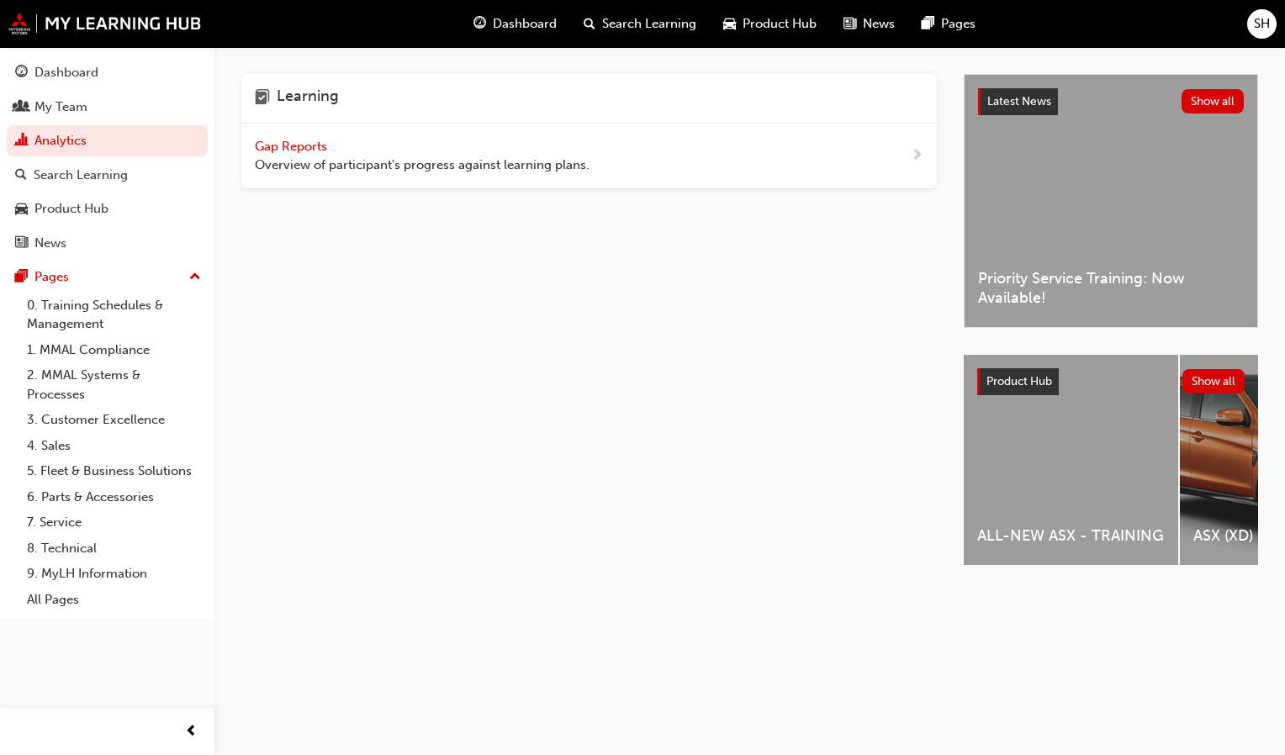
click at [504, 165] on span "Overview of participant's progress against learning plans." at bounding box center [422, 165] width 335 height 19
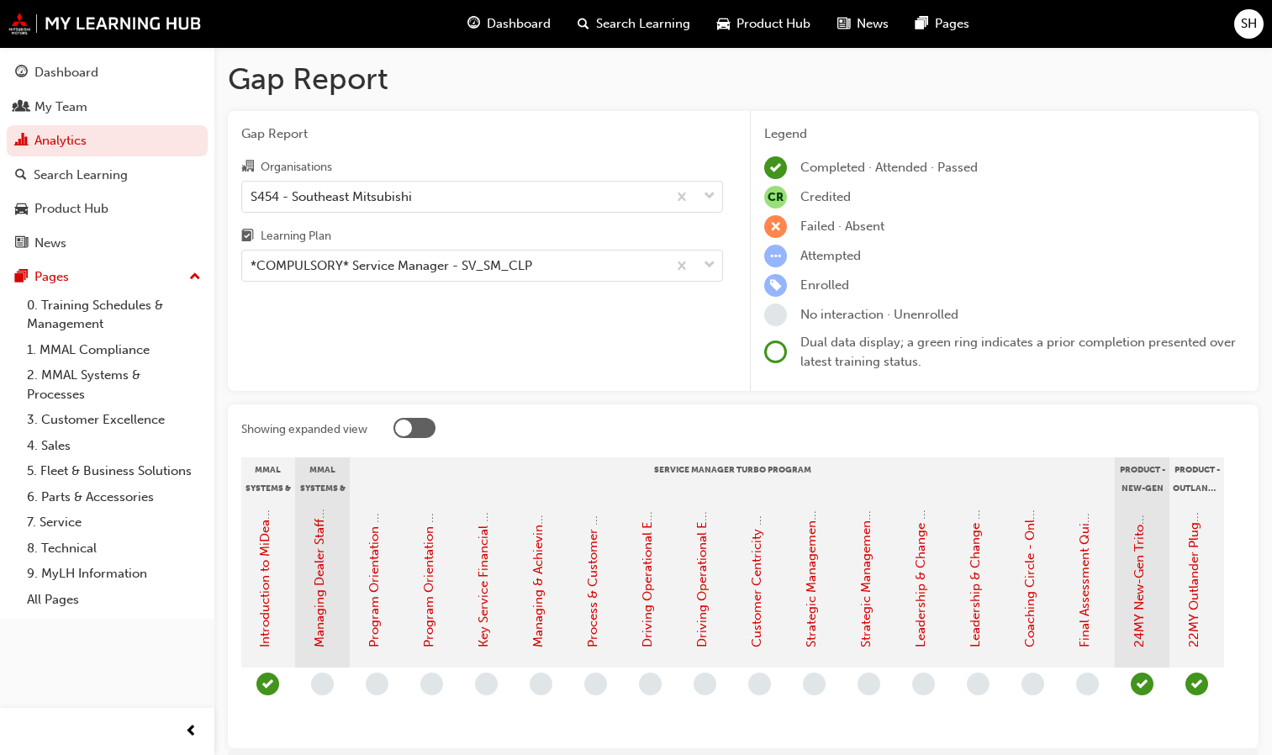
scroll to position [0, 1619]
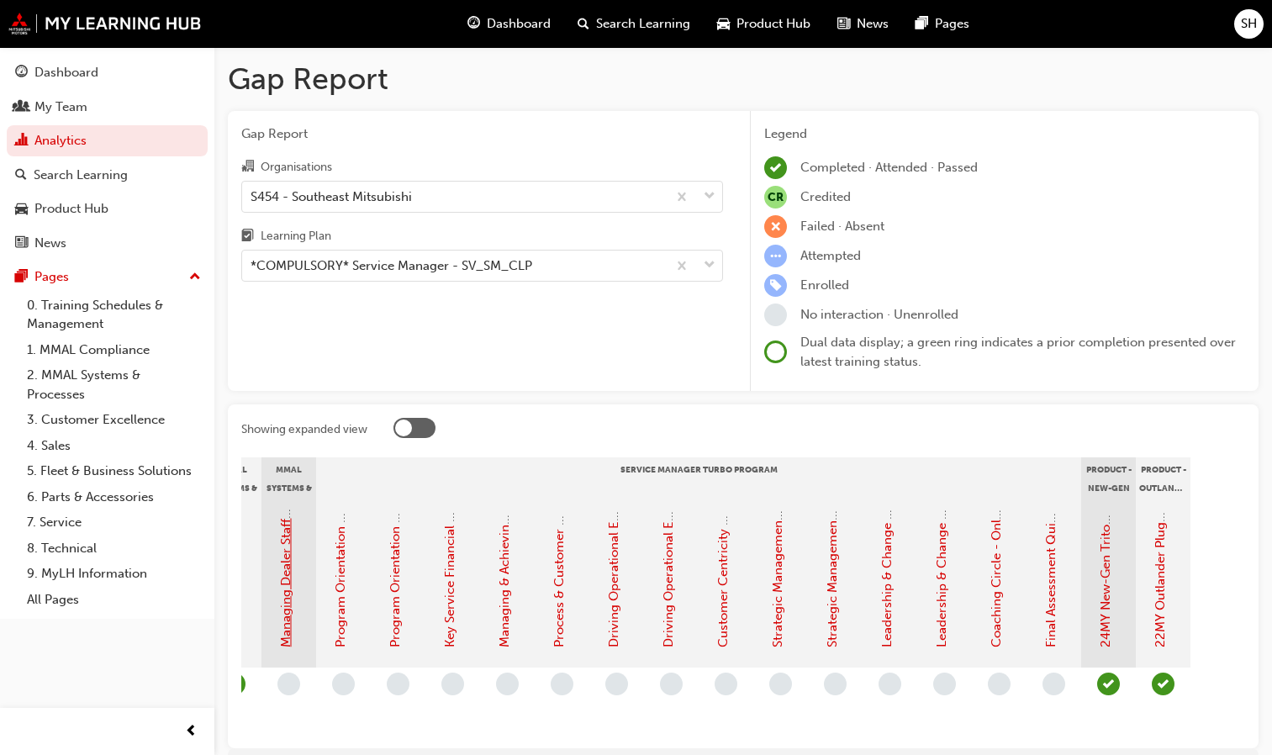
click at [287, 557] on link "Managing Dealer Staff SAP Records" at bounding box center [285, 544] width 15 height 205
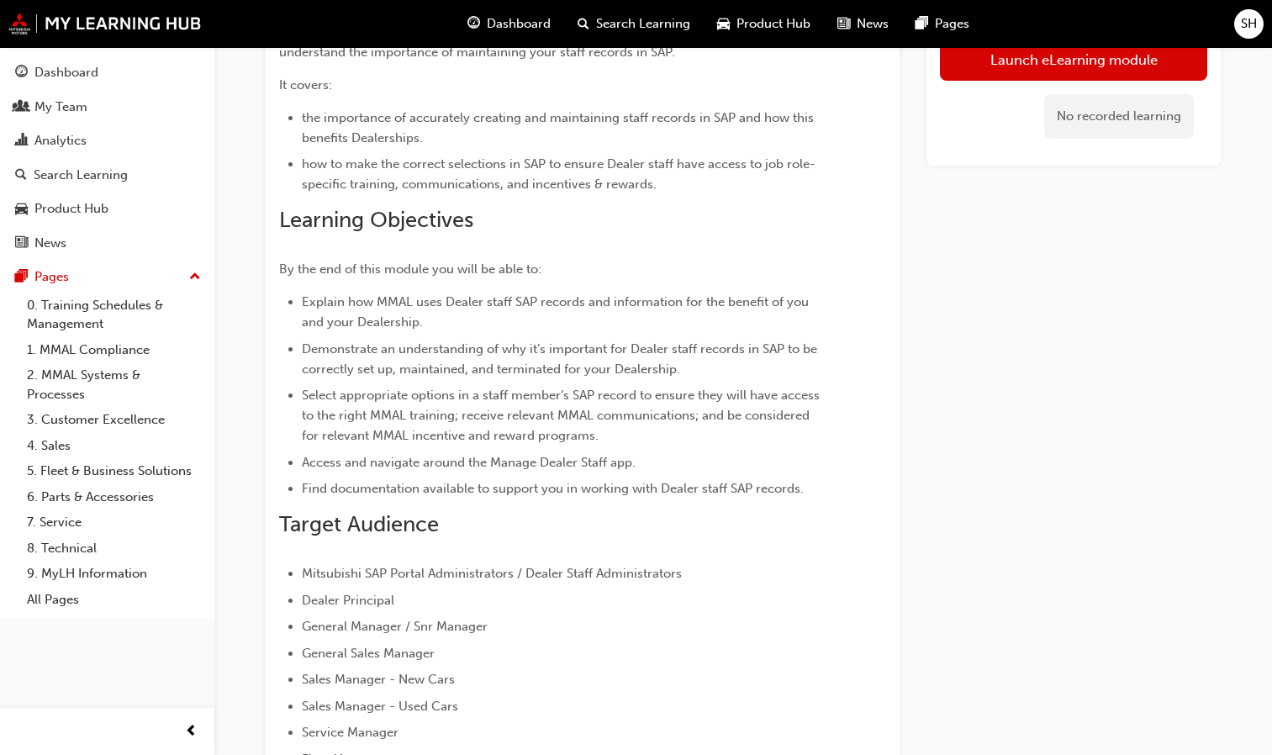
scroll to position [44, 0]
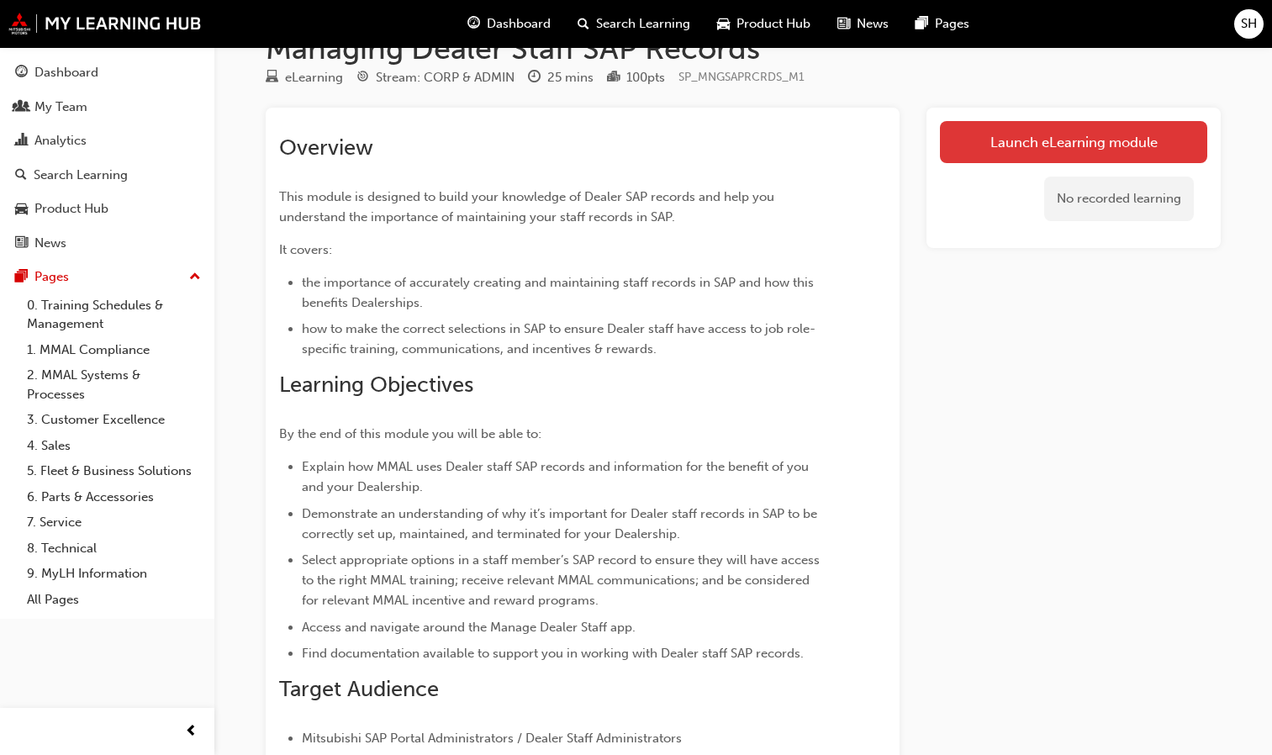
click at [1110, 142] on link "Launch eLearning module" at bounding box center [1073, 142] width 267 height 42
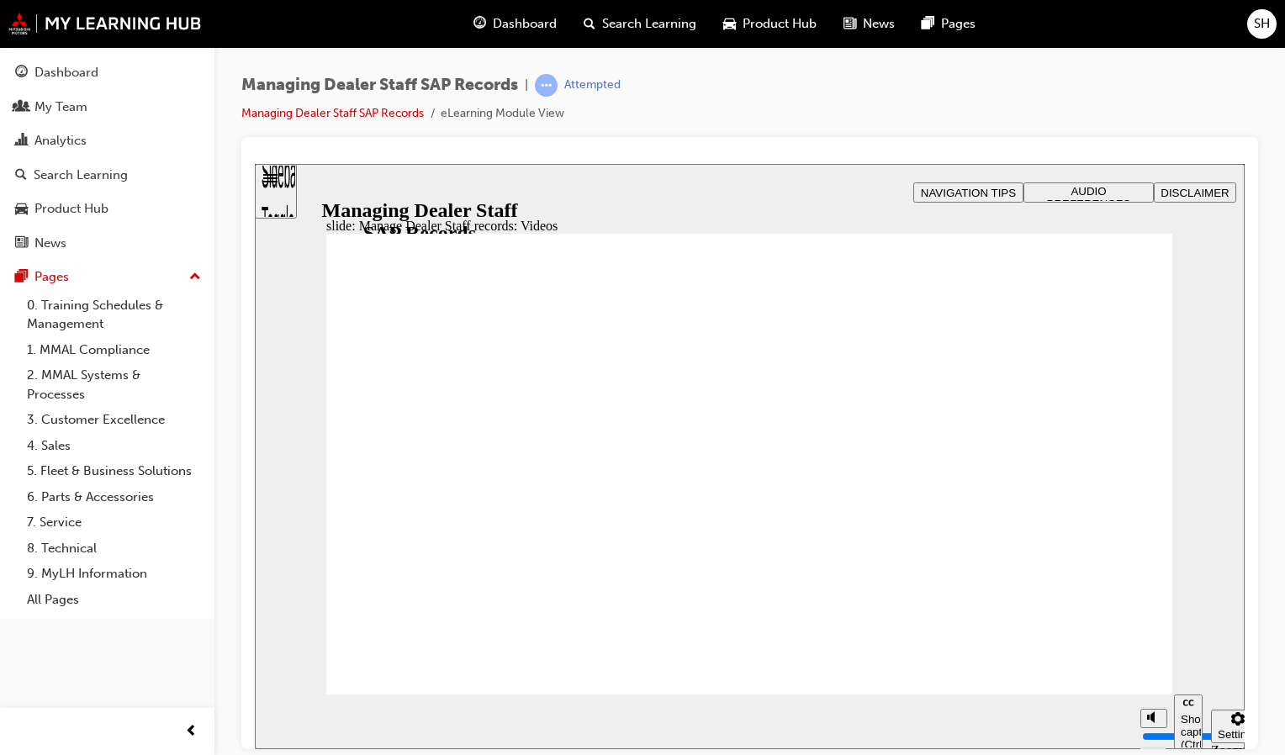
type input "0"
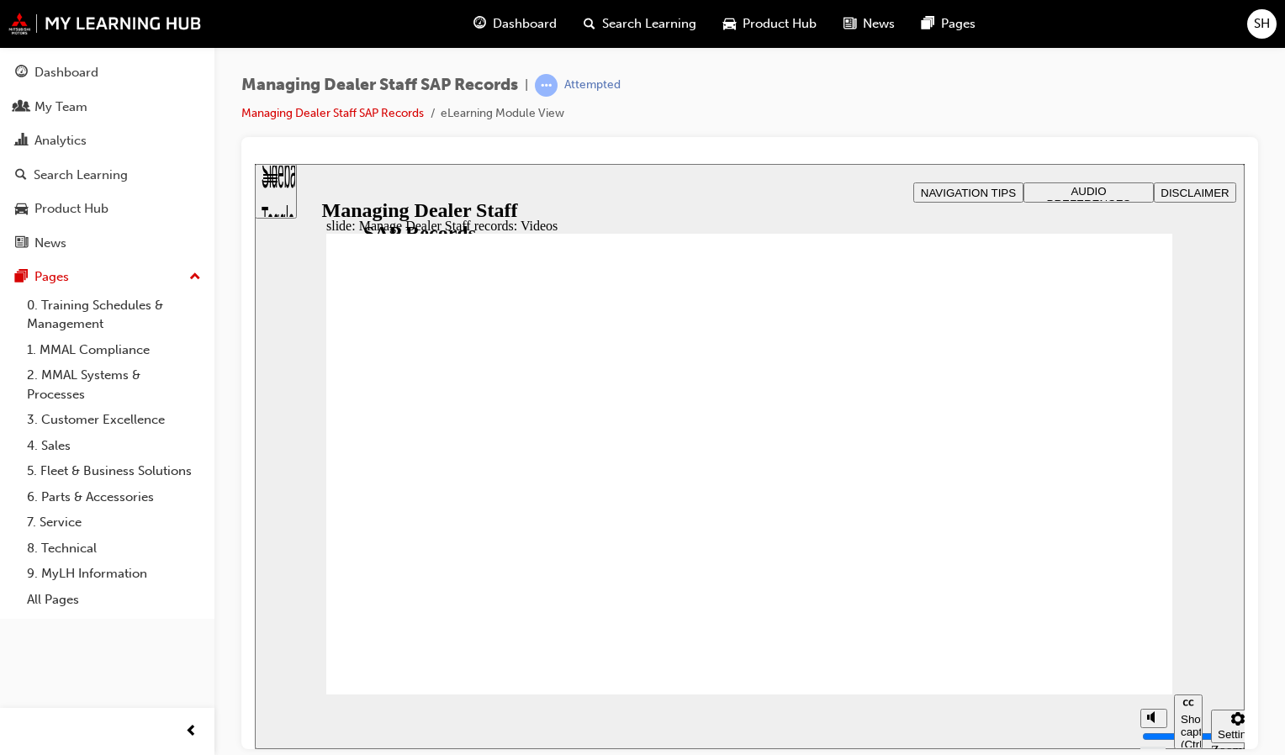
type input "0"
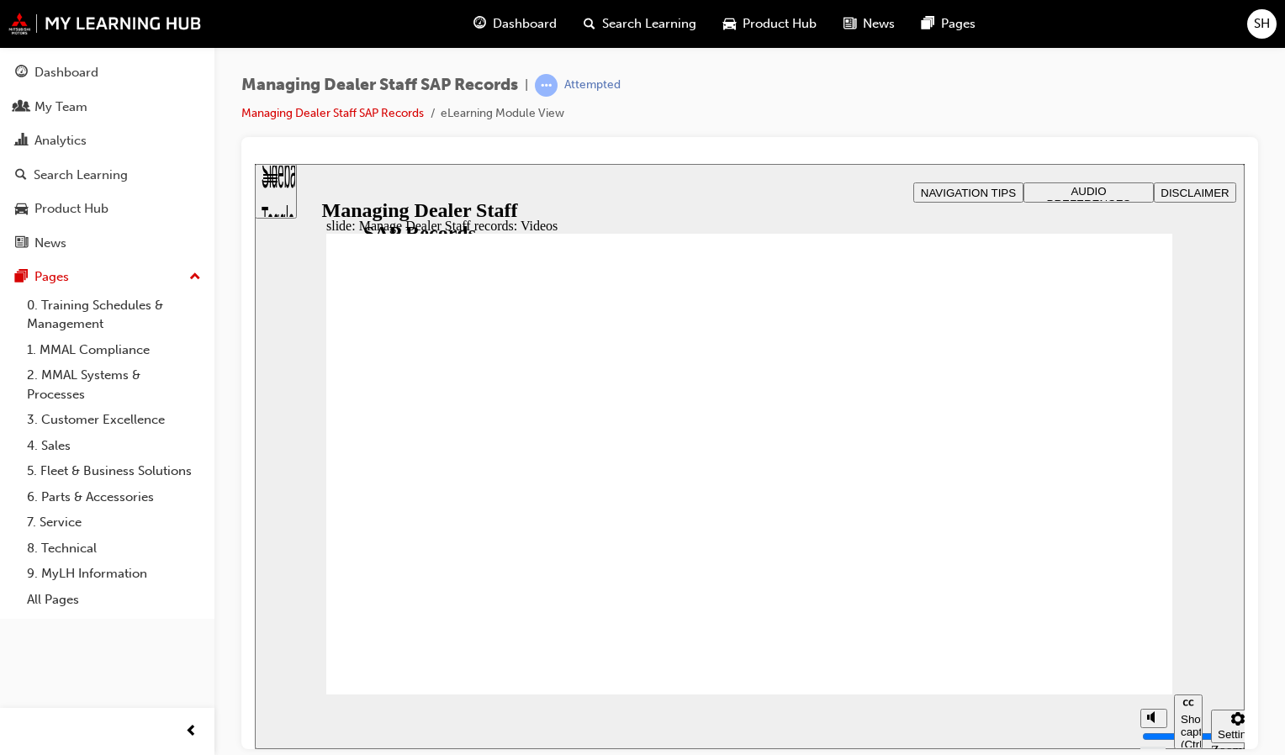
type input "0"
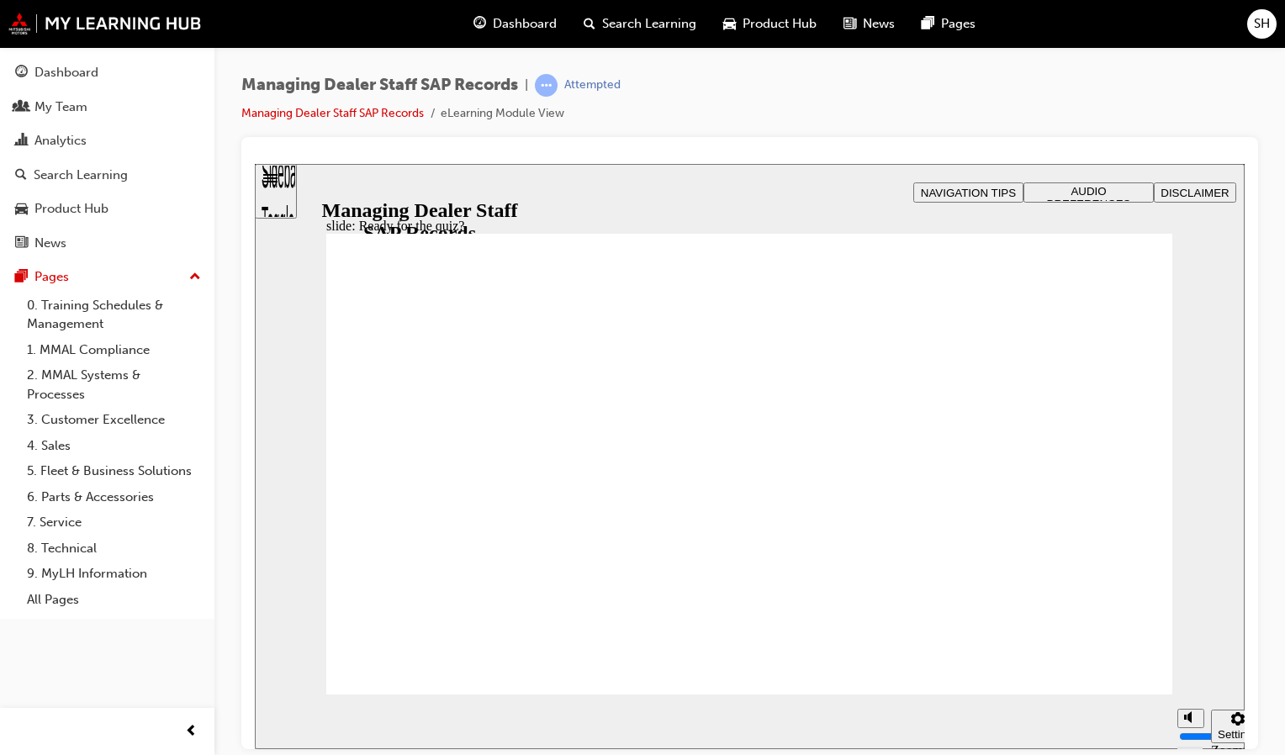
checkbox input "true"
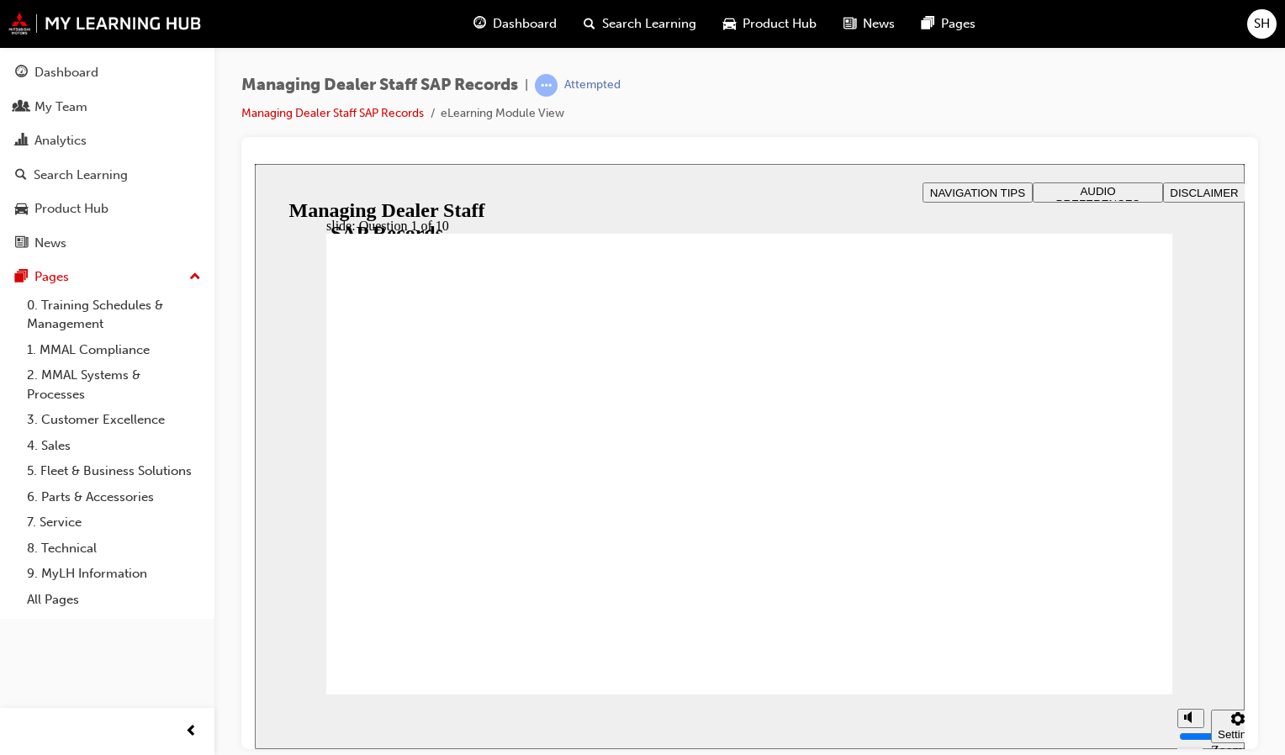
radio input "true"
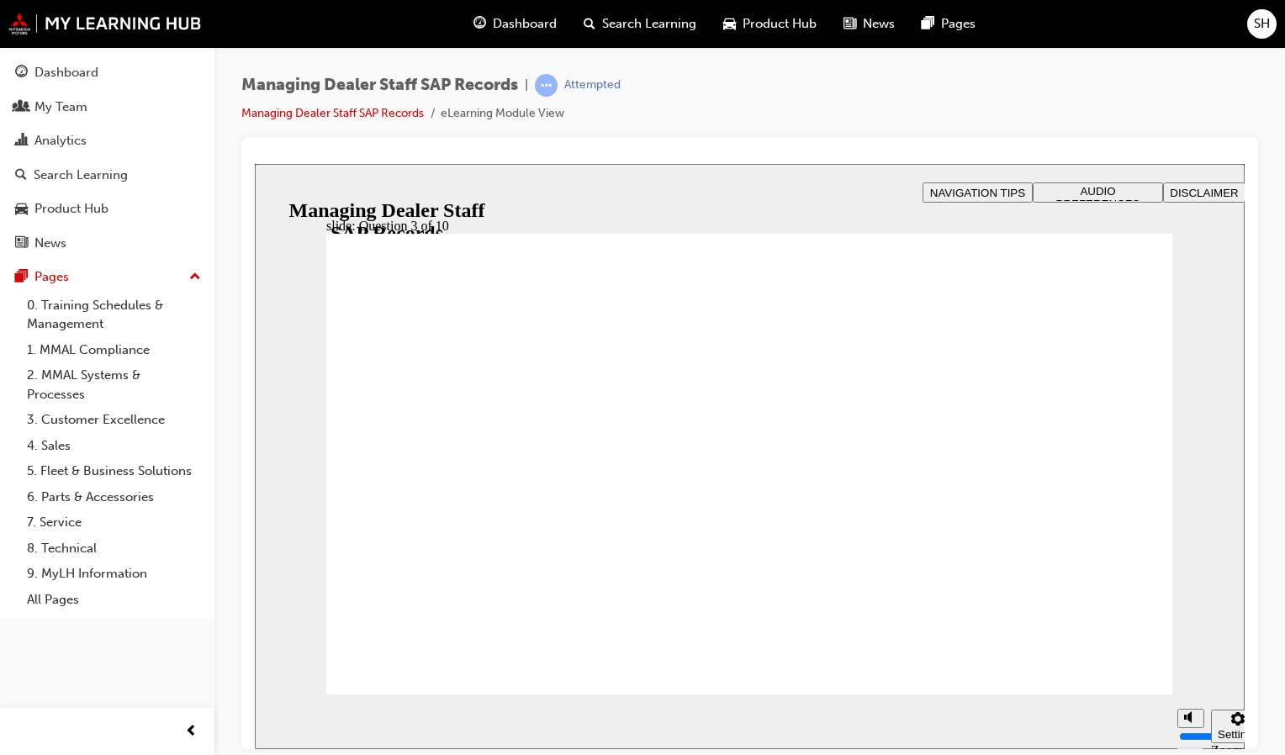
radio input "true"
checkbox input "true"
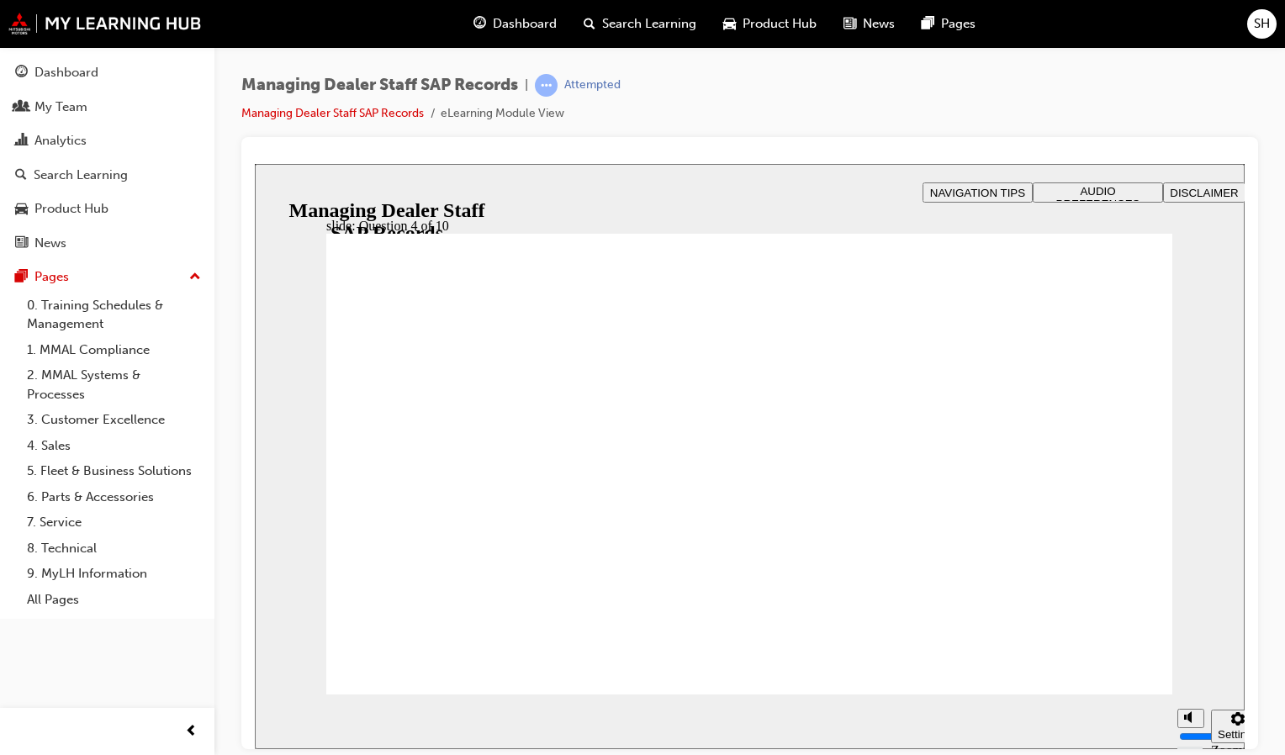
checkbox input "true"
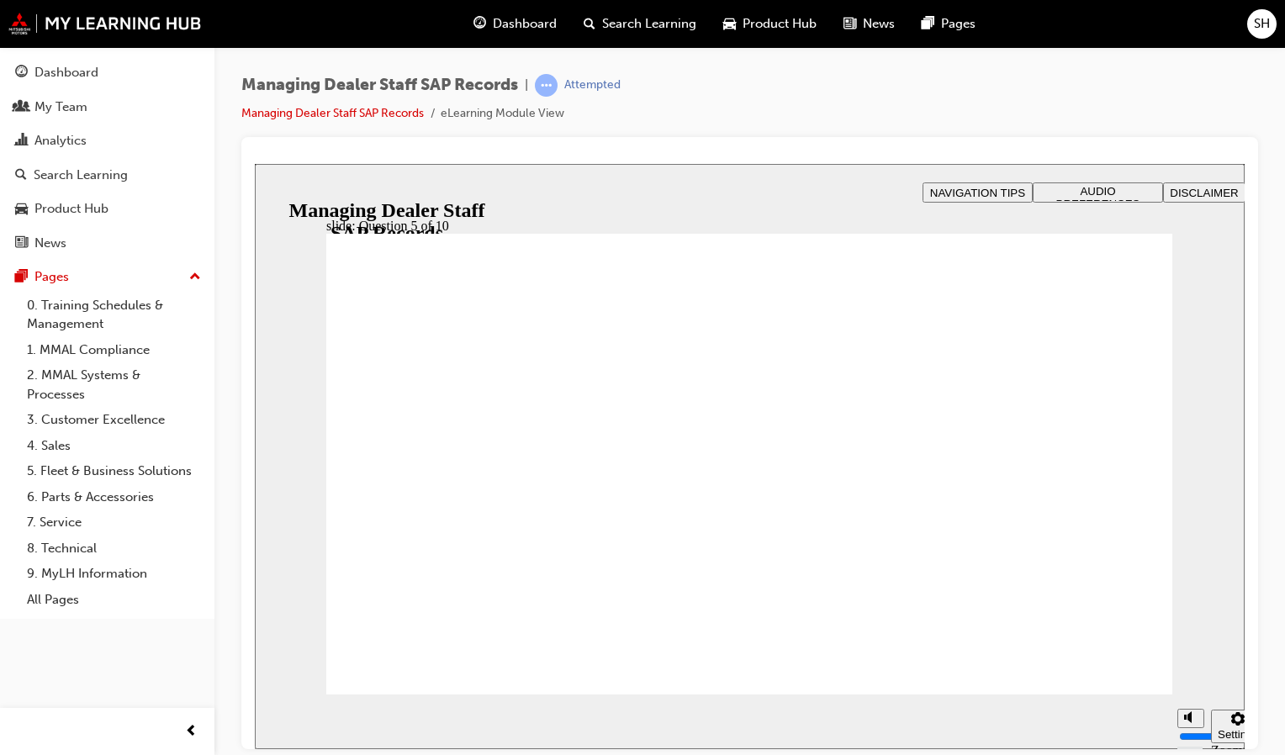
radio input "true"
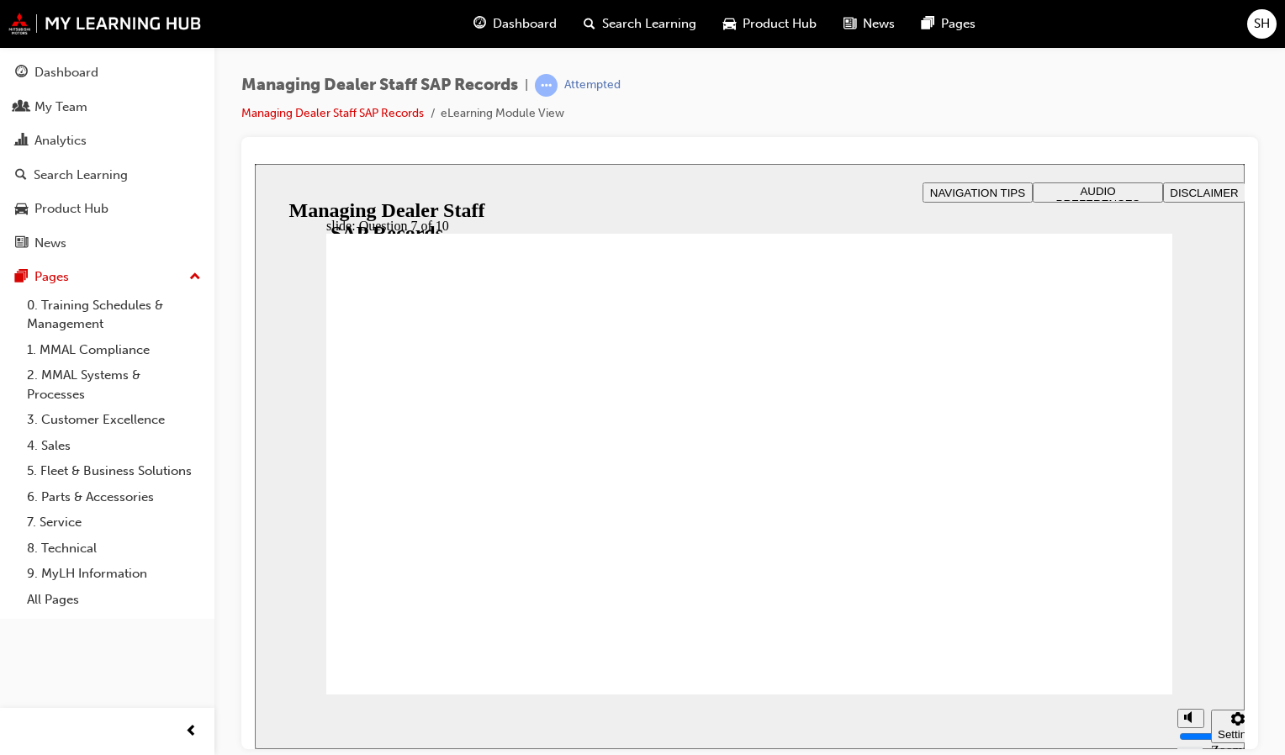
checkbox input "true"
radio input "true"
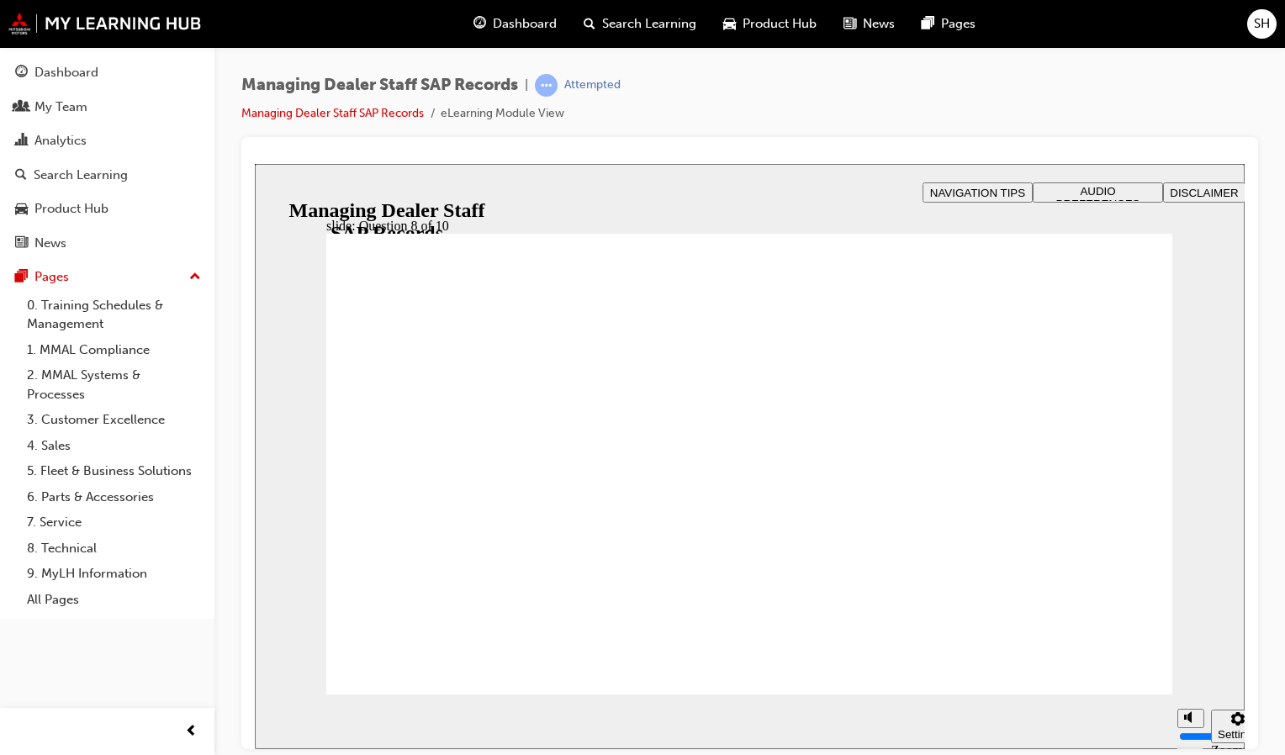
radio input "true"
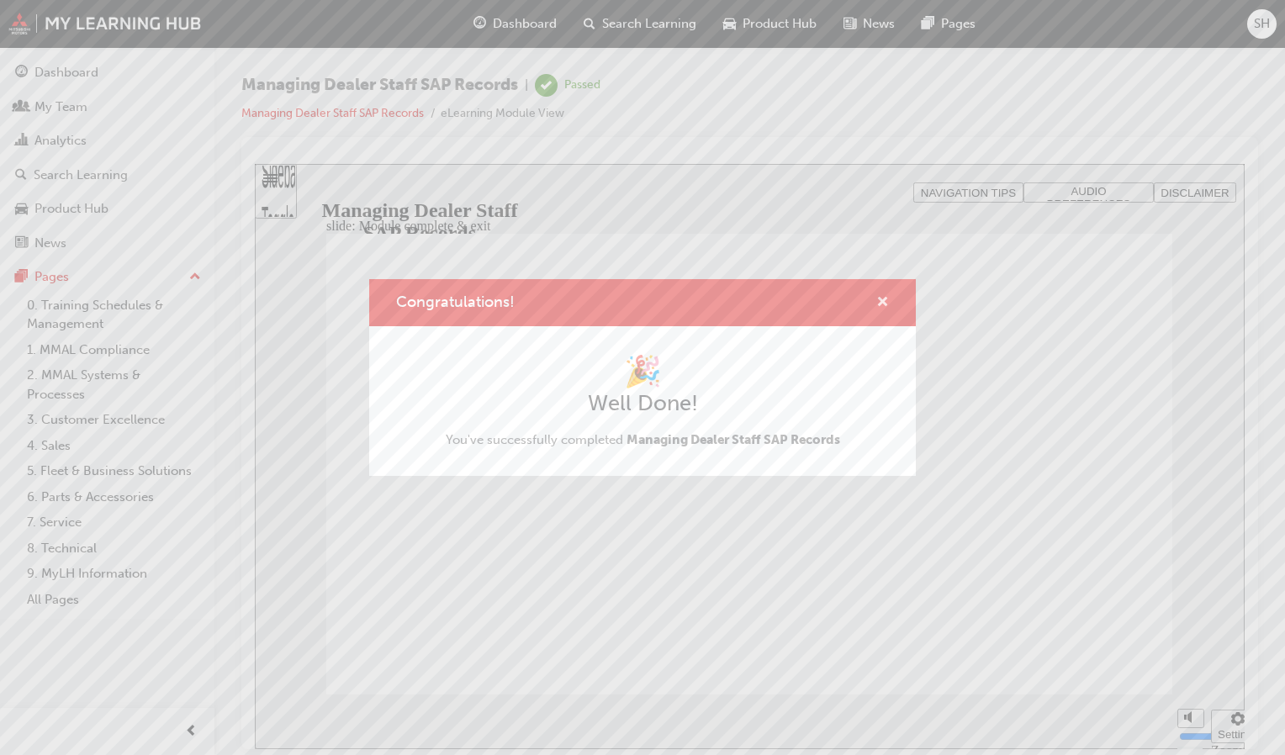
click at [886, 296] on span "cross-icon" at bounding box center [882, 303] width 13 height 15
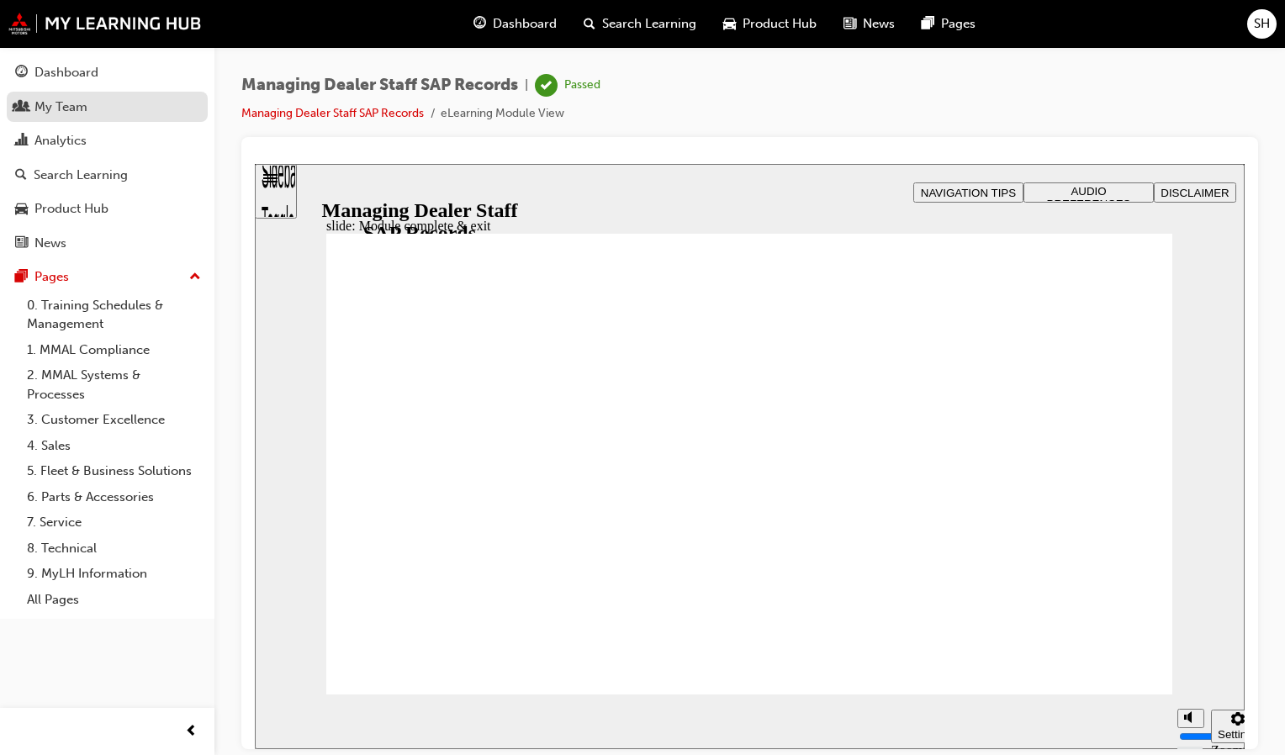
click at [146, 98] on div "My Team" at bounding box center [107, 107] width 184 height 21
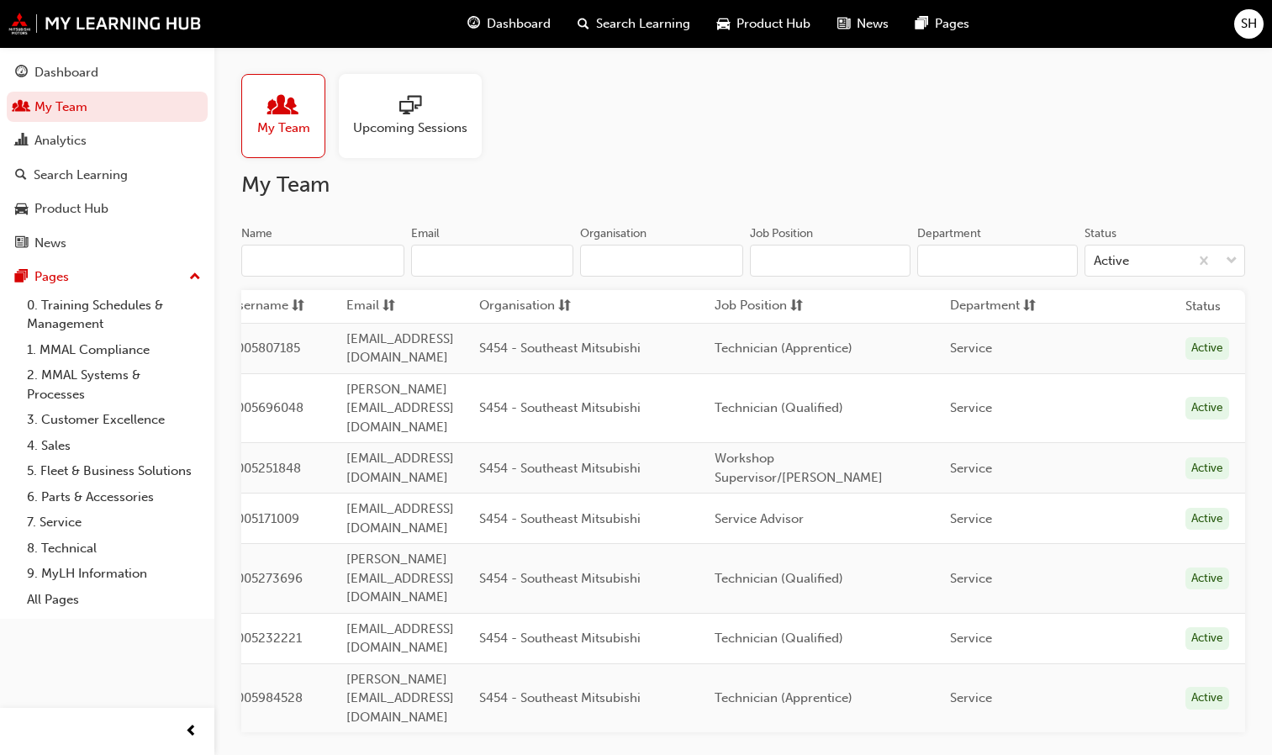
scroll to position [0, 73]
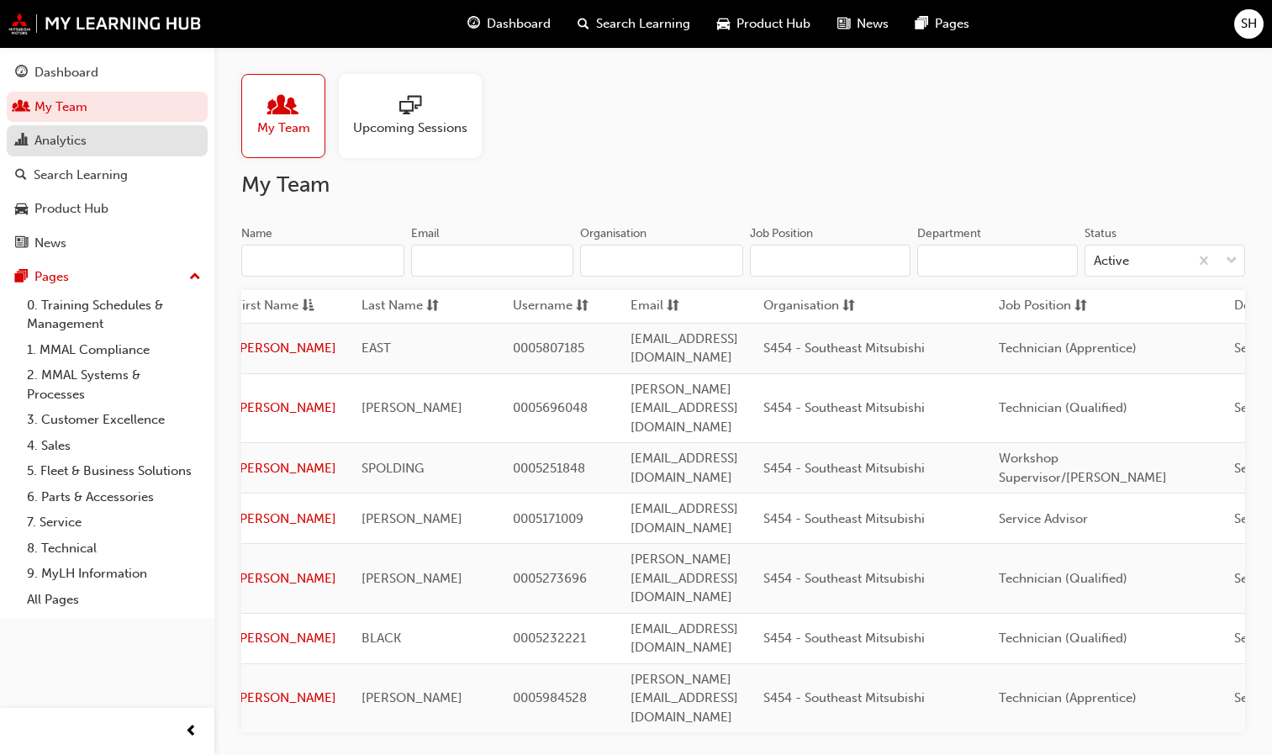
click at [124, 145] on div "Analytics" at bounding box center [107, 140] width 184 height 21
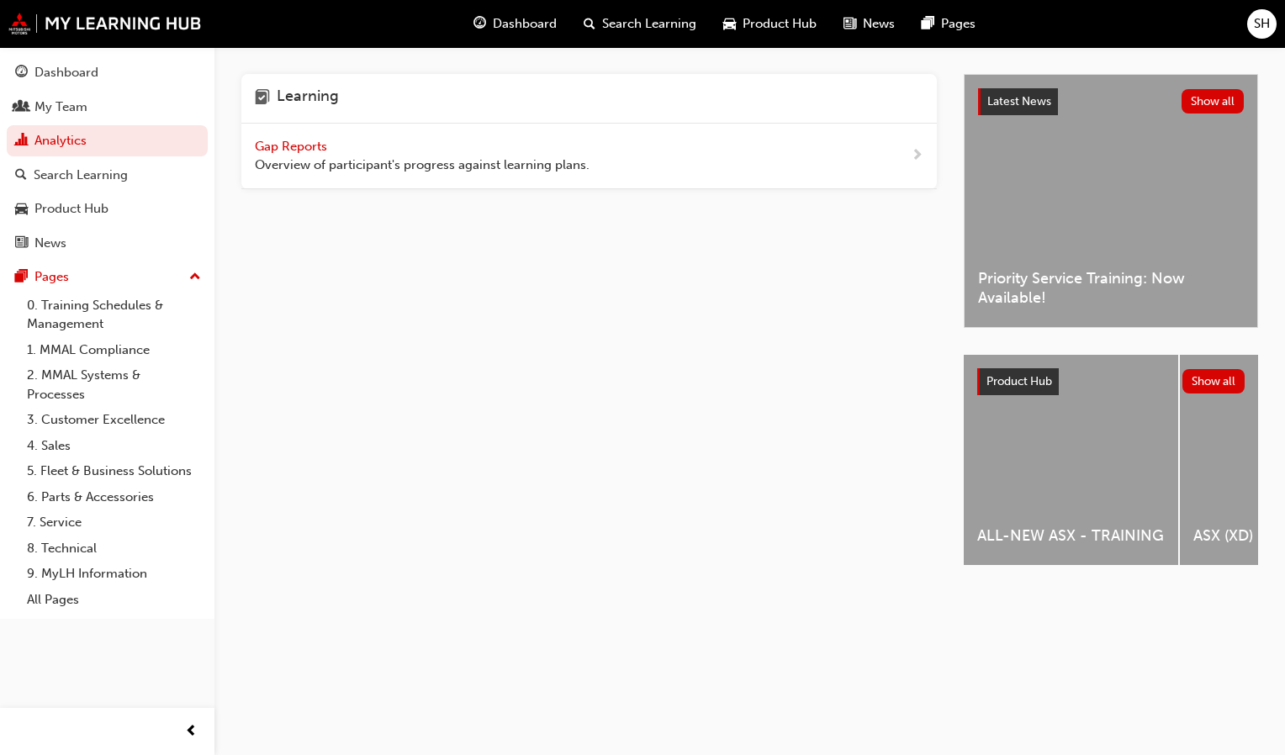
click at [584, 161] on span "Overview of participant's progress against learning plans." at bounding box center [422, 165] width 335 height 19
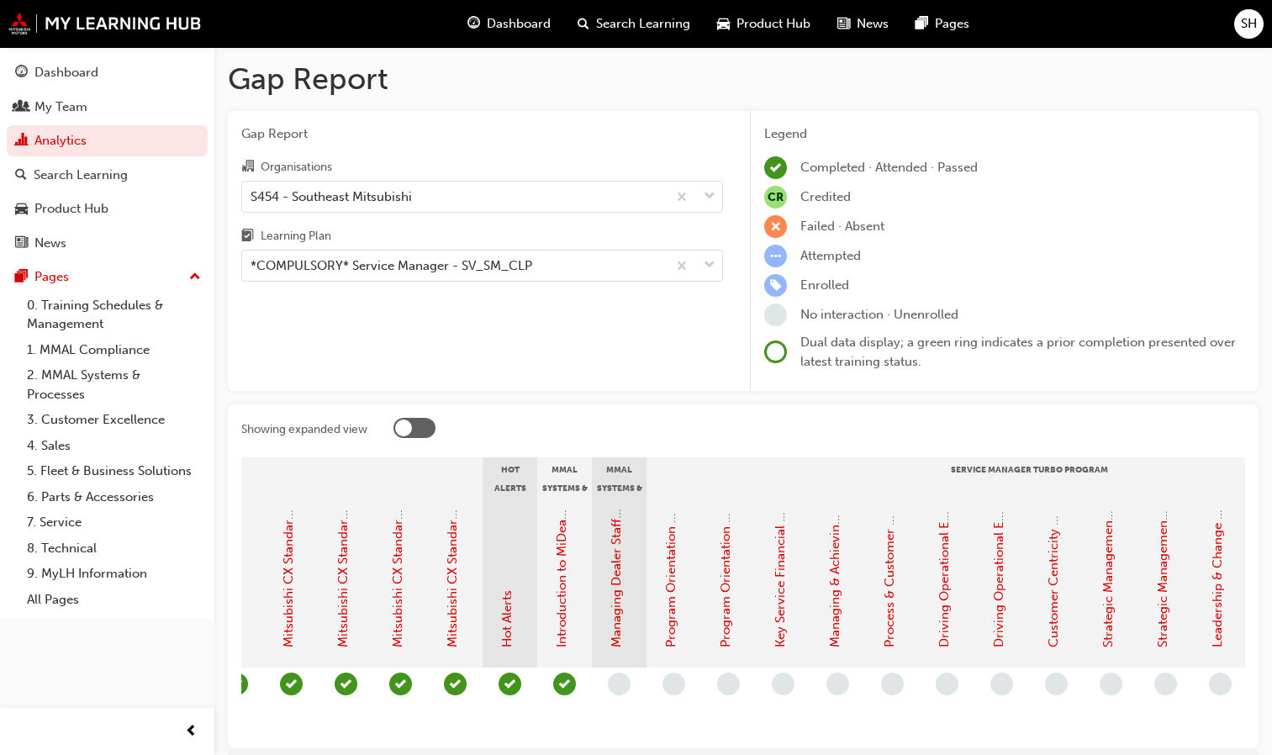
scroll to position [0, 1290]
click at [901, 513] on div "Process & Customer Excellence - eLearning module (Service Manager Turbo Program)" at bounding box center [890, 583] width 55 height 168
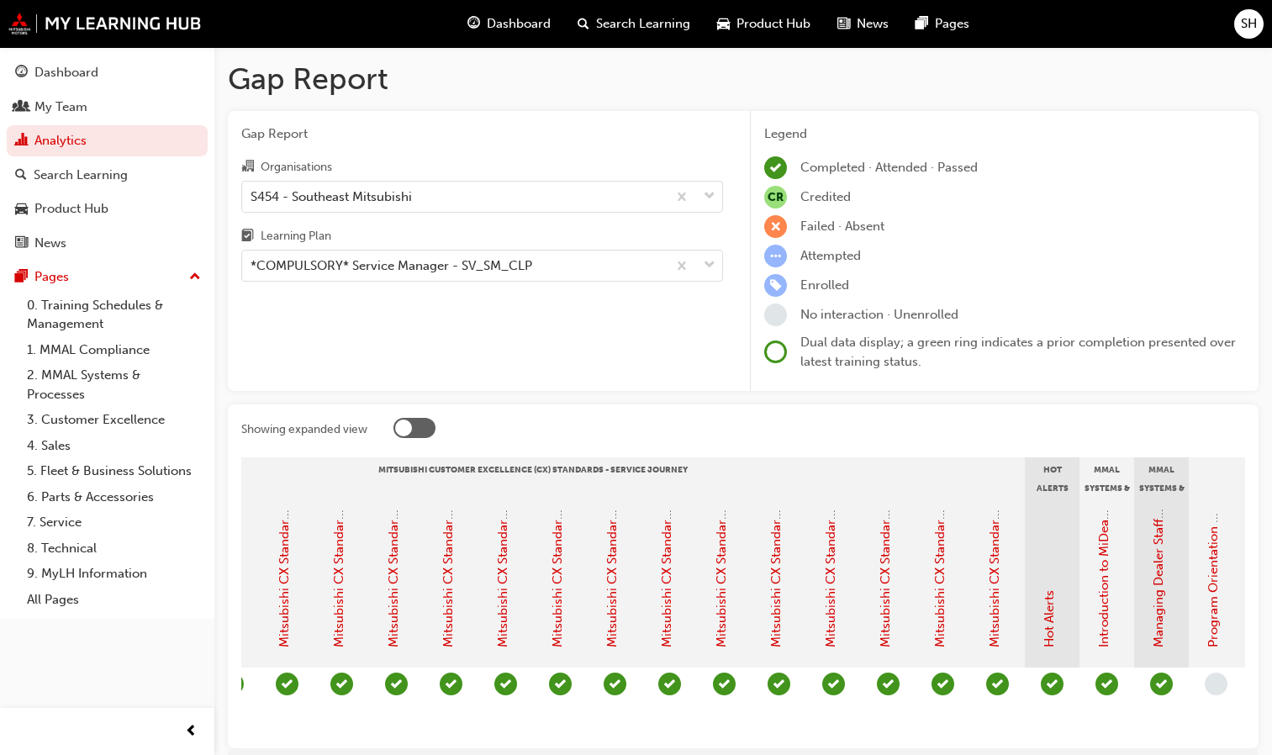
scroll to position [0, 704]
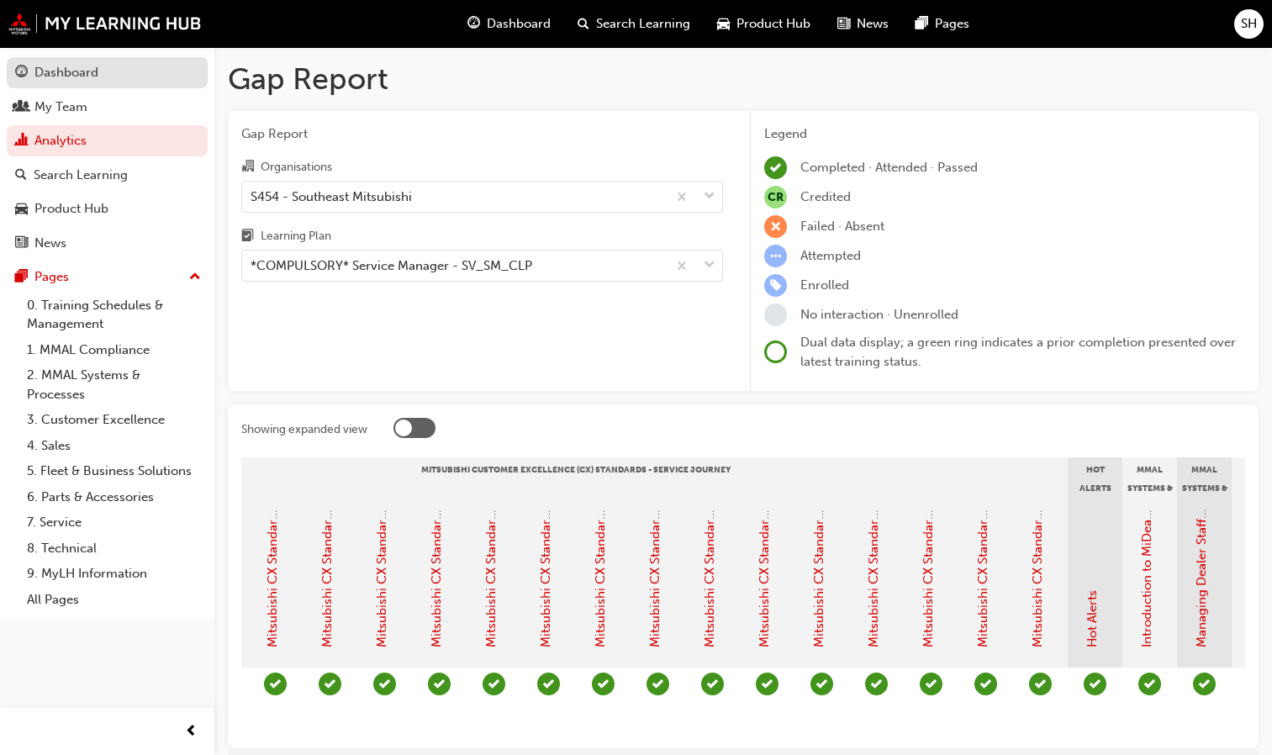
click at [90, 78] on div "Dashboard" at bounding box center [66, 72] width 64 height 19
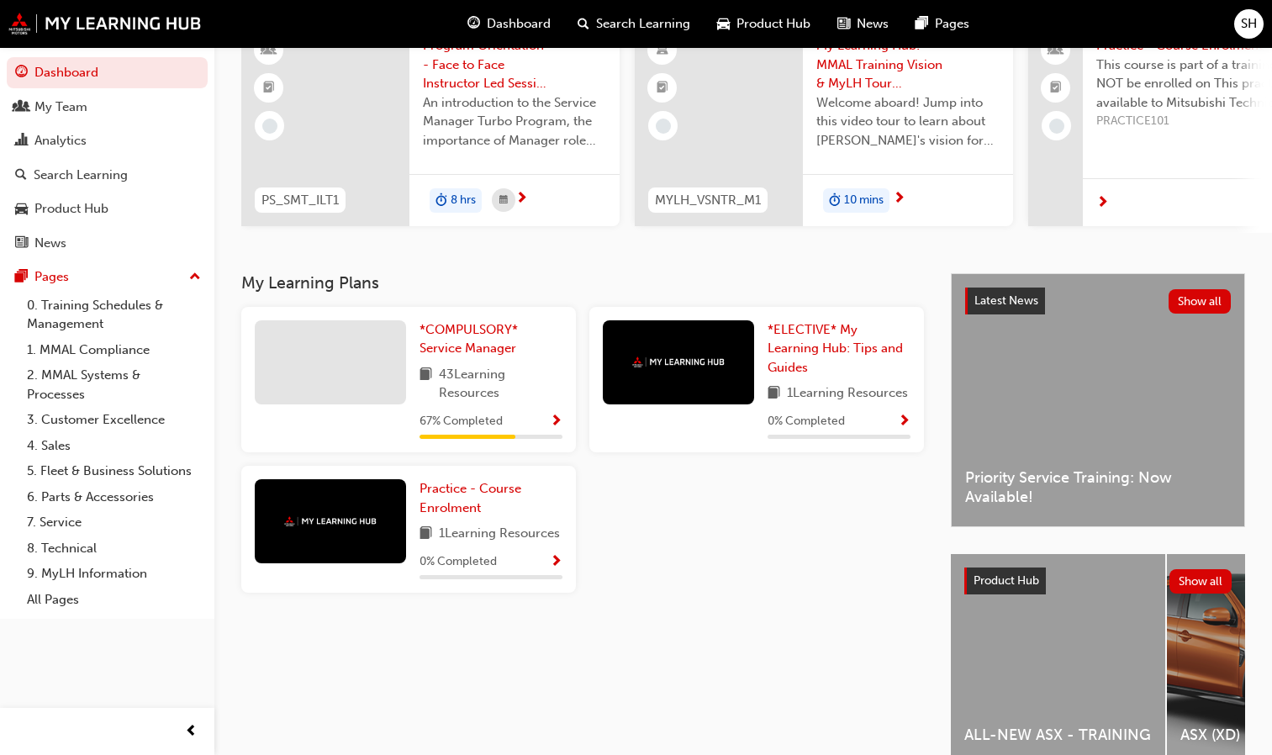
scroll to position [177, 0]
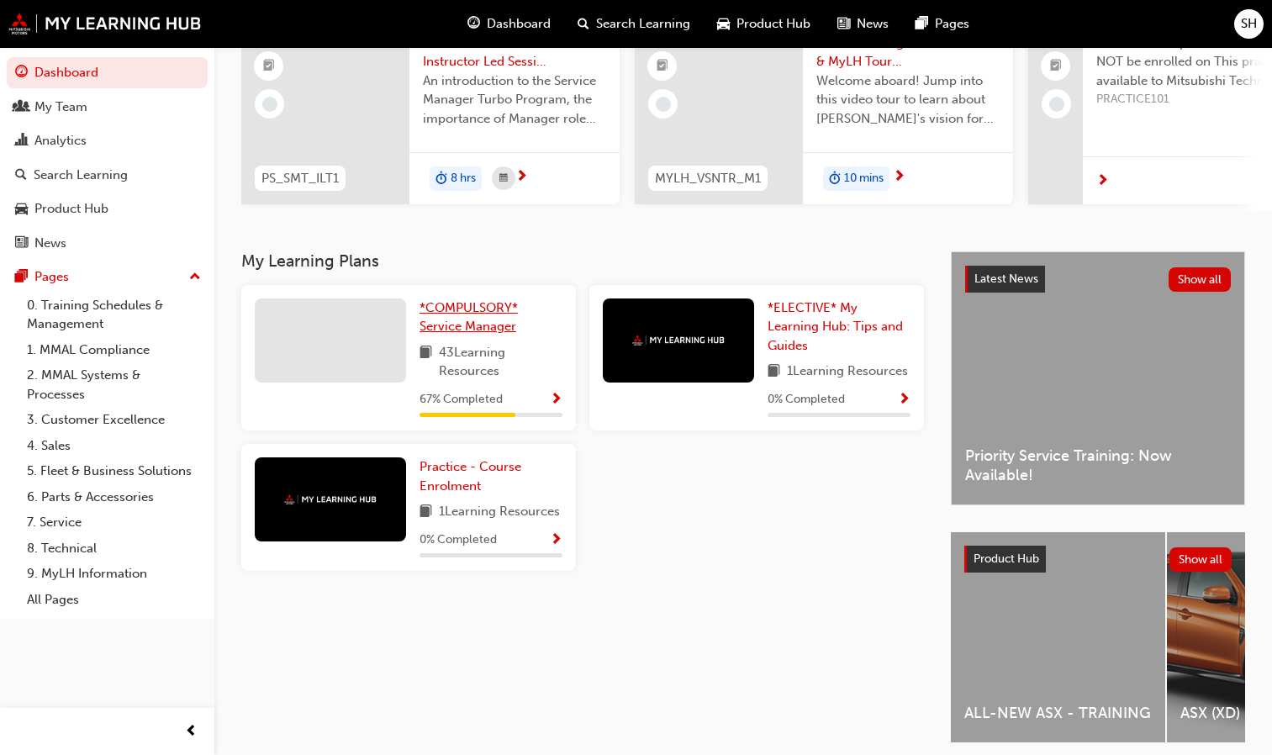
click at [451, 323] on link "*COMPULSORY* Service Manager" at bounding box center [490, 317] width 143 height 38
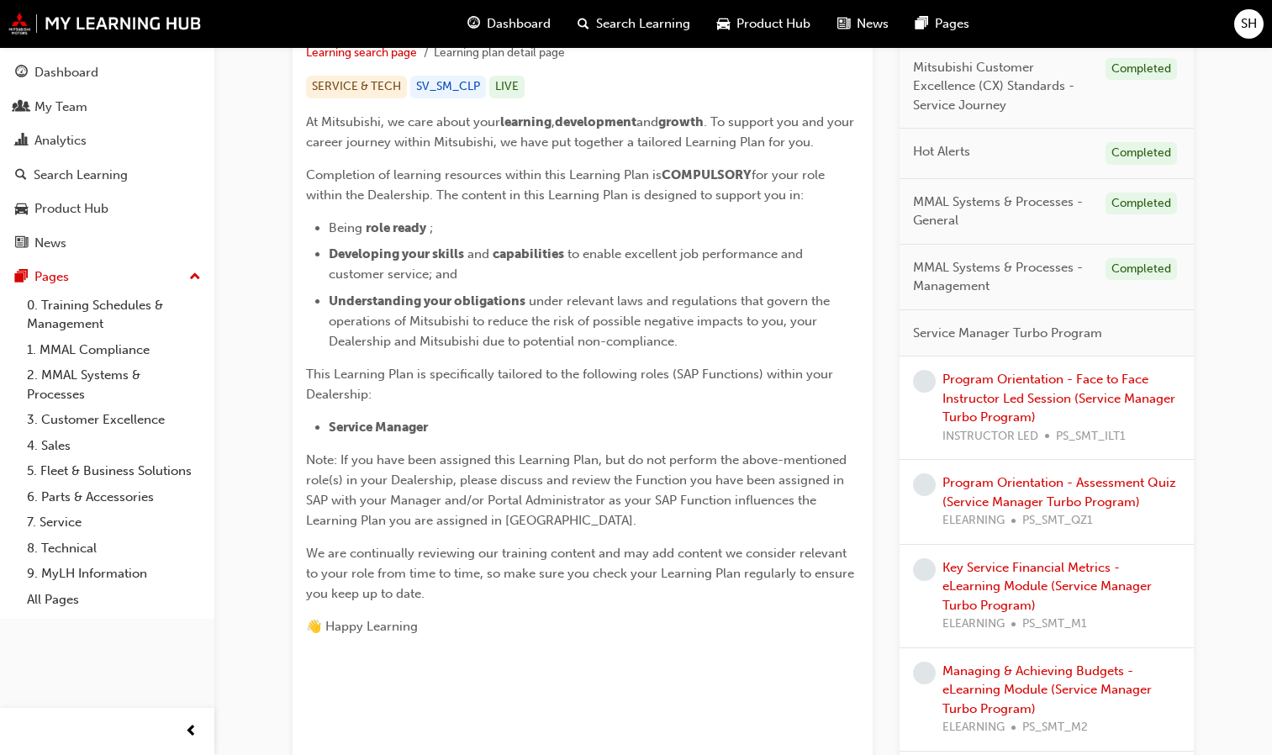
scroll to position [303, 0]
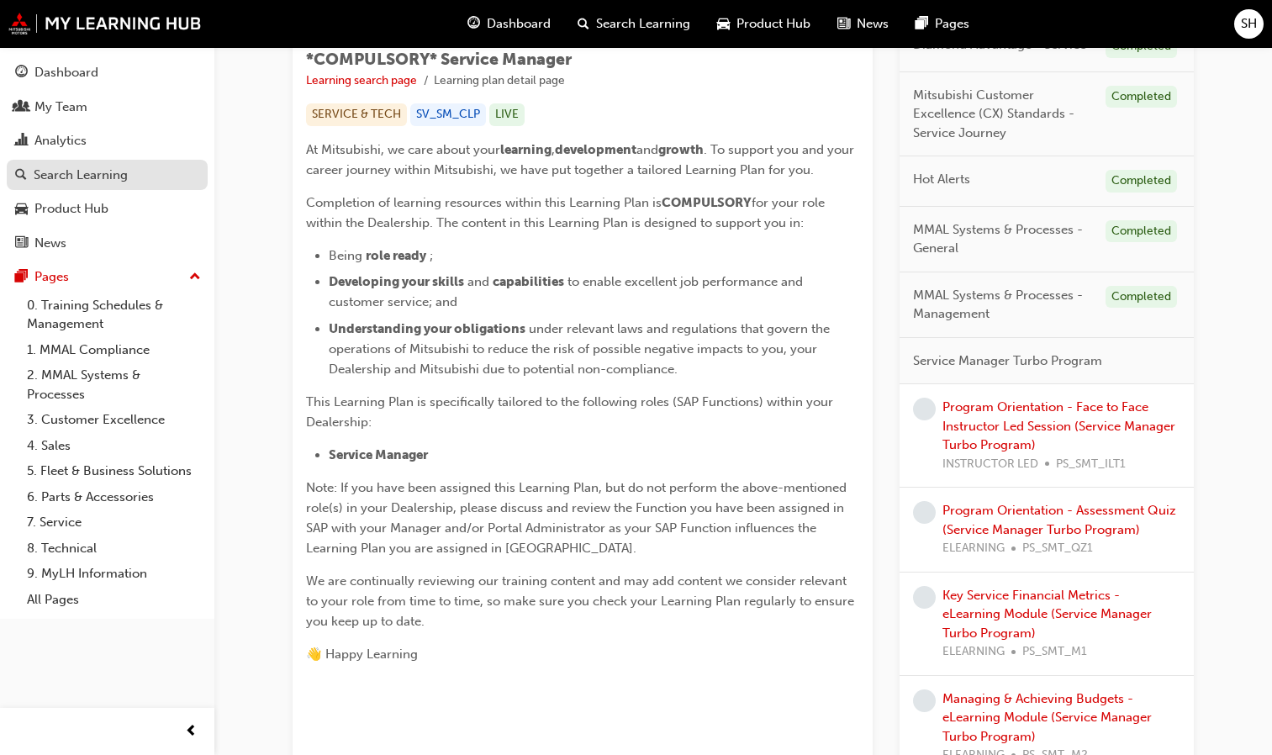
click at [119, 180] on div "Search Learning" at bounding box center [81, 175] width 94 height 19
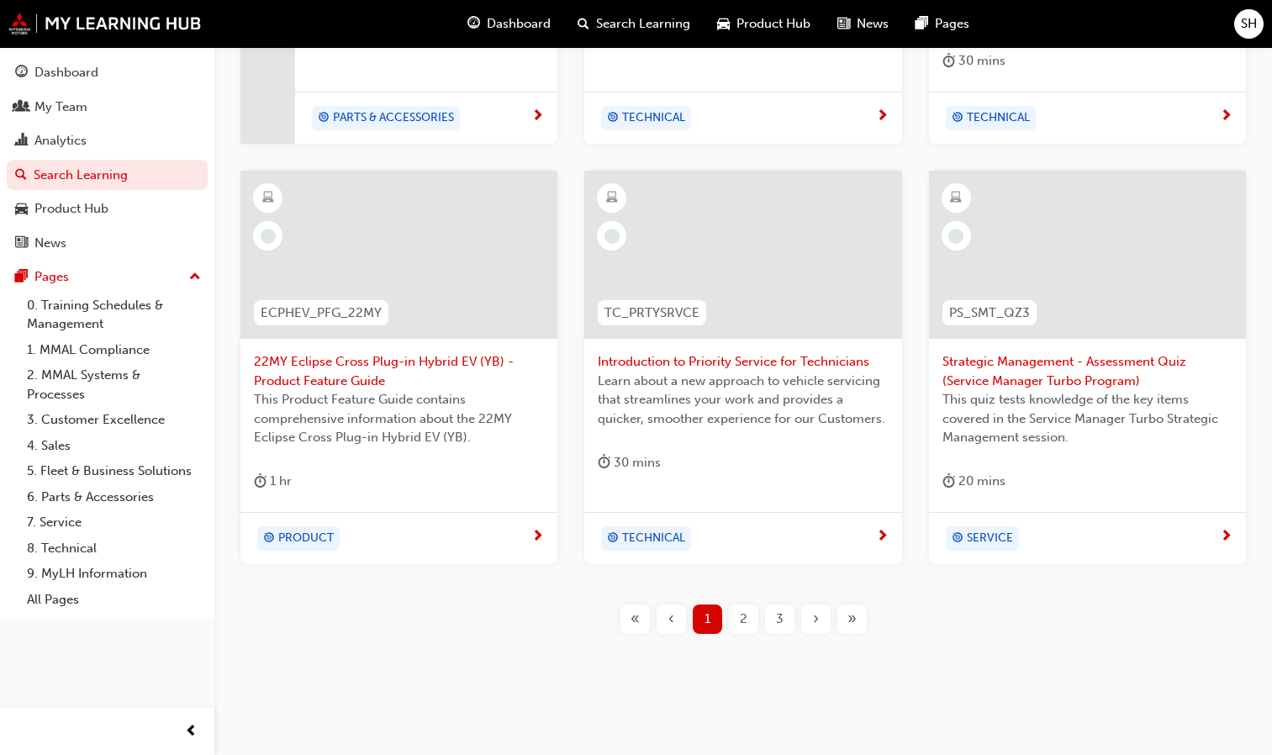
scroll to position [673, 0]
